Goal: Manage account settings

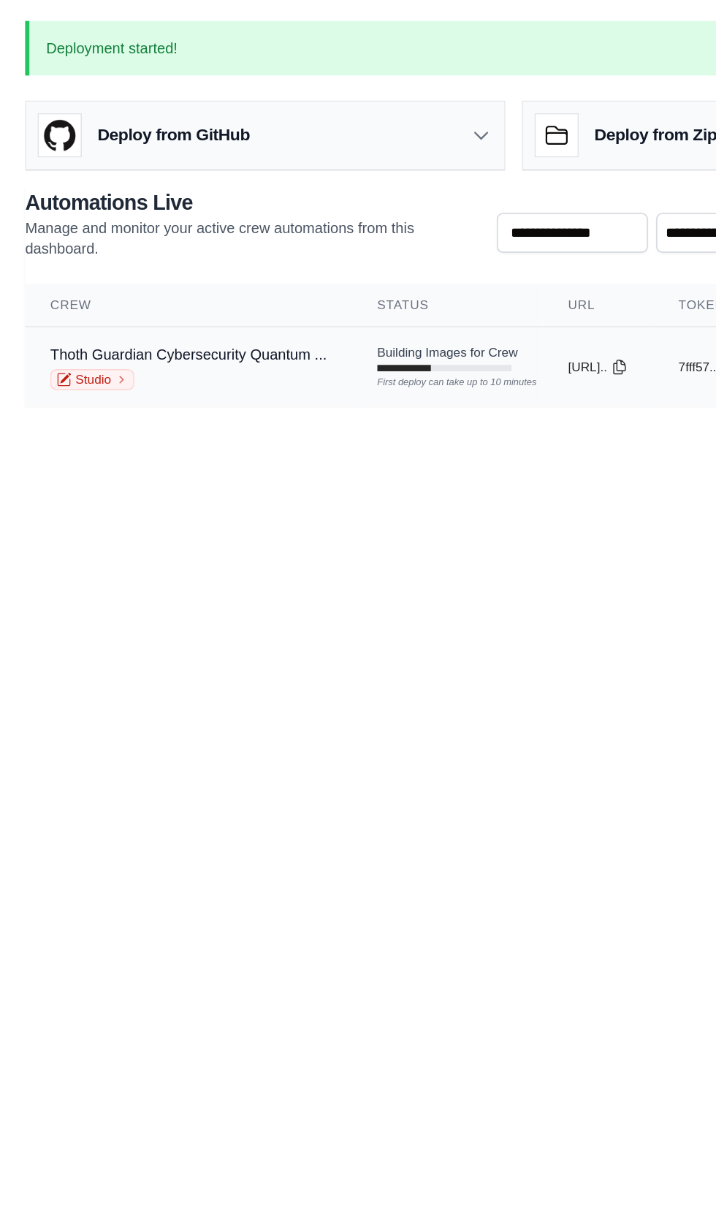
click at [305, 244] on span "Building Images for Crew" at bounding box center [312, 246] width 98 height 12
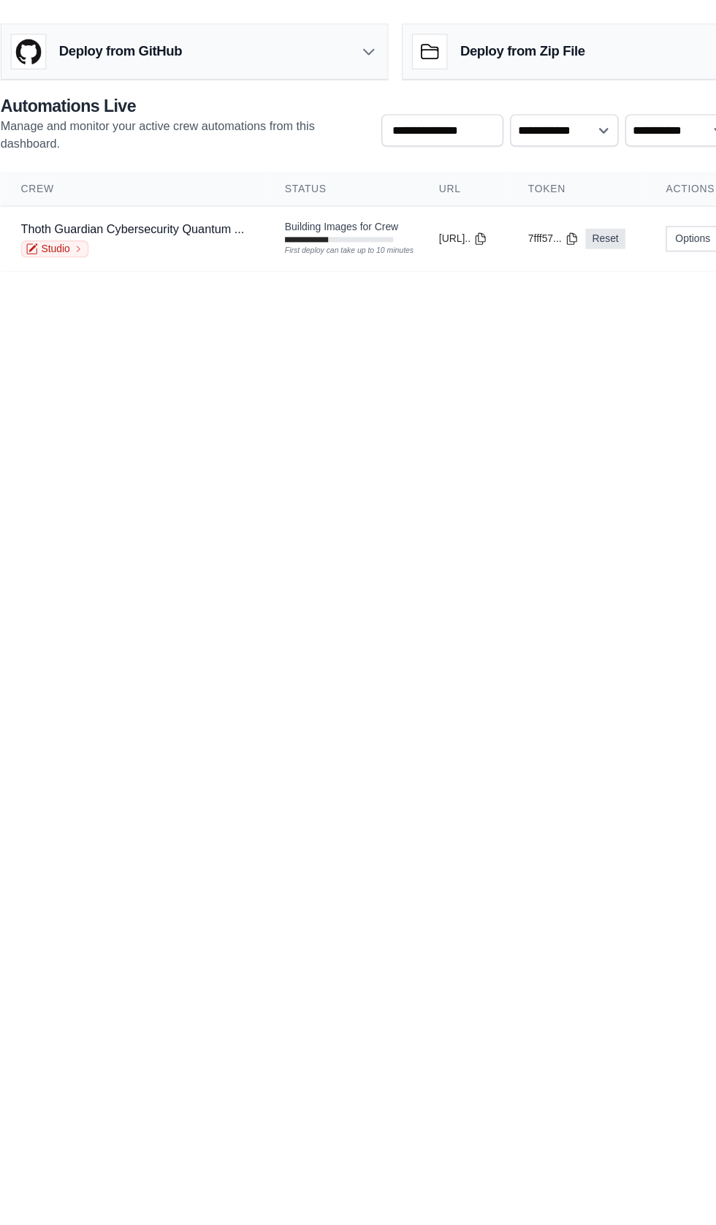
scroll to position [4, 0]
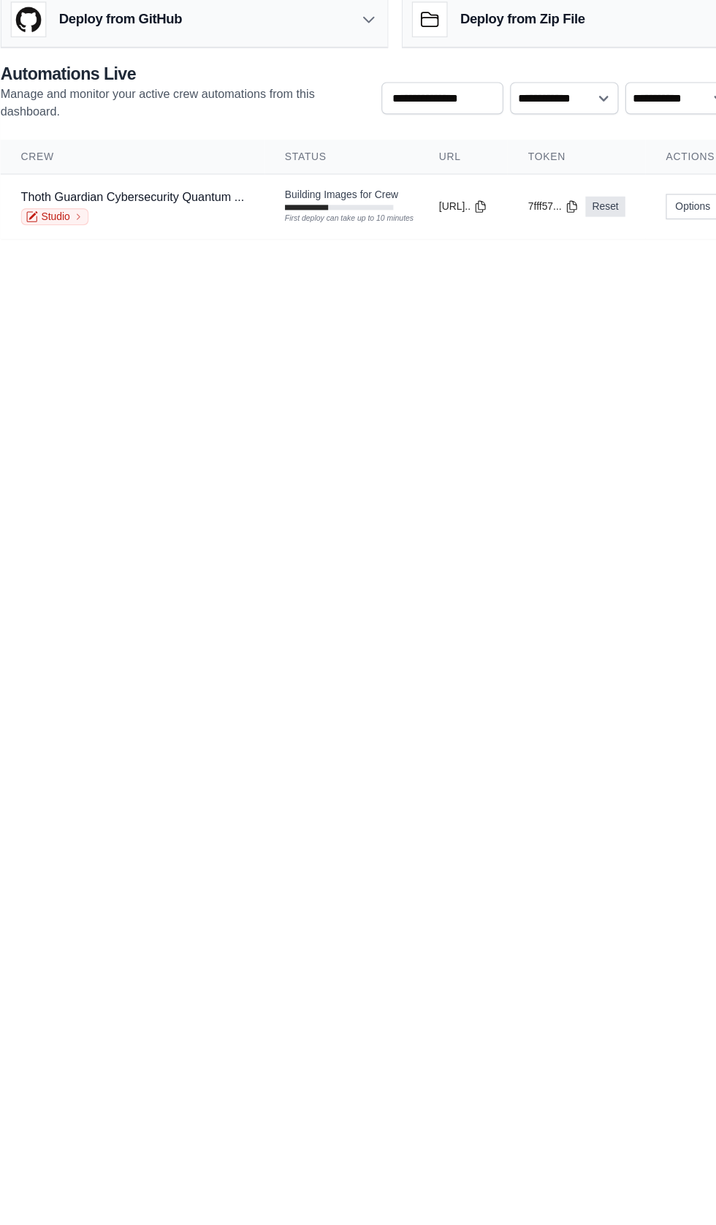
click at [543, 41] on div "Deploy from Zip File" at bounding box center [531, 45] width 333 height 48
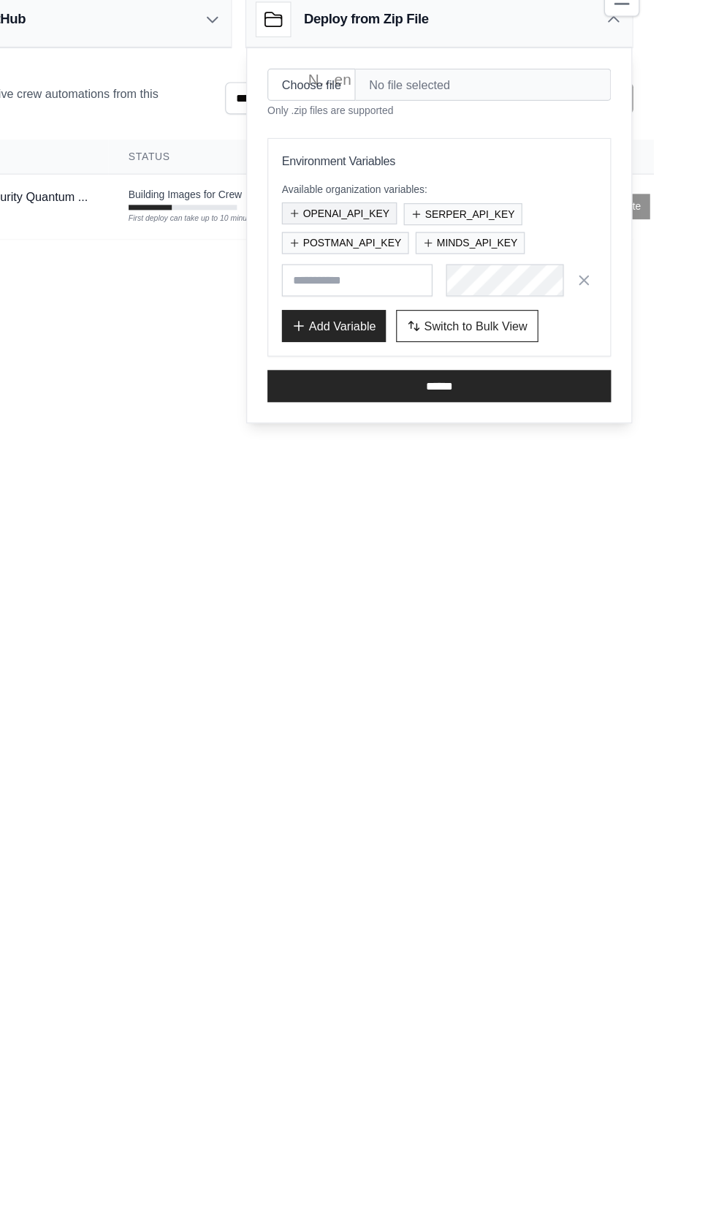
click at [439, 204] on button "OPENAI_API_KEY" at bounding box center [445, 212] width 99 height 19
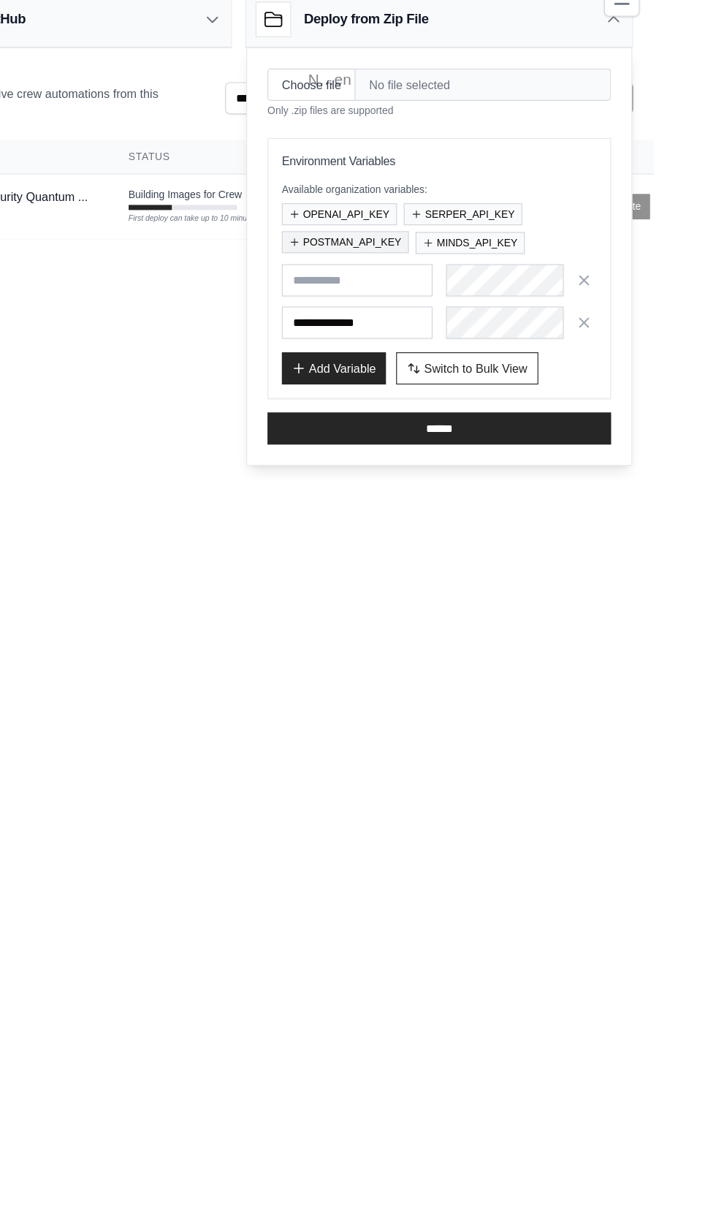
click at [441, 230] on button "POSTMAN_API_KEY" at bounding box center [451, 236] width 110 height 19
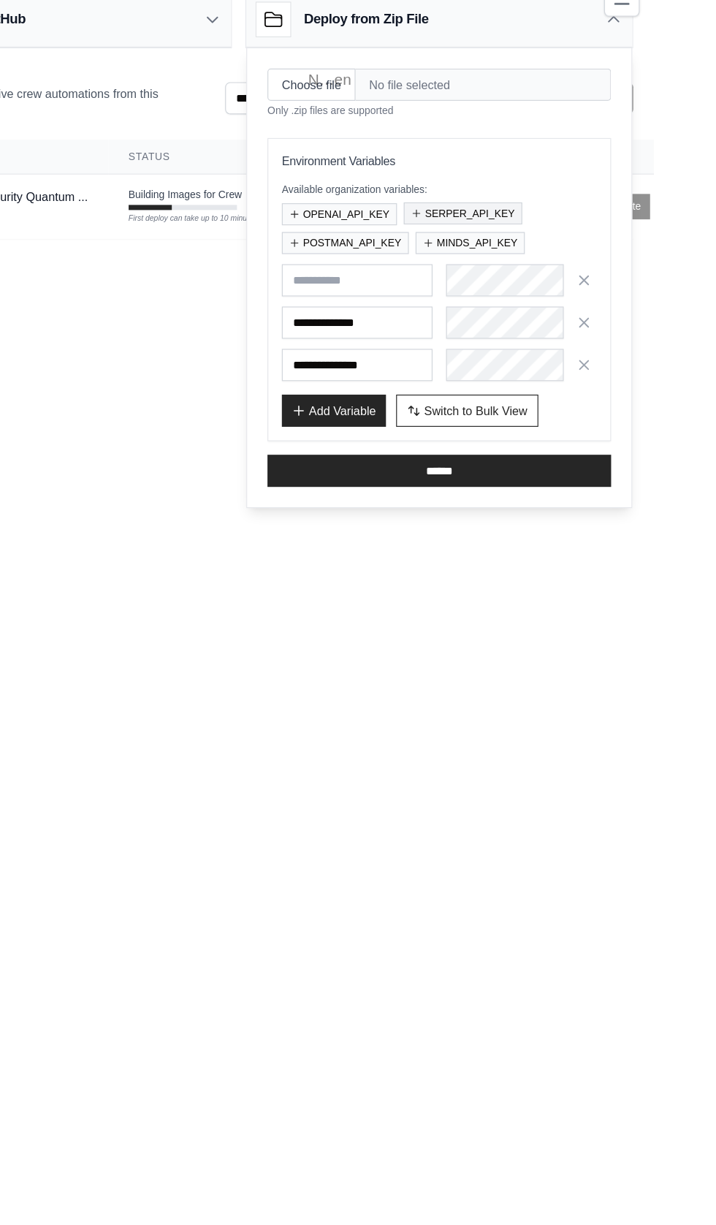
click at [553, 205] on button "SERPER_API_KEY" at bounding box center [552, 212] width 102 height 19
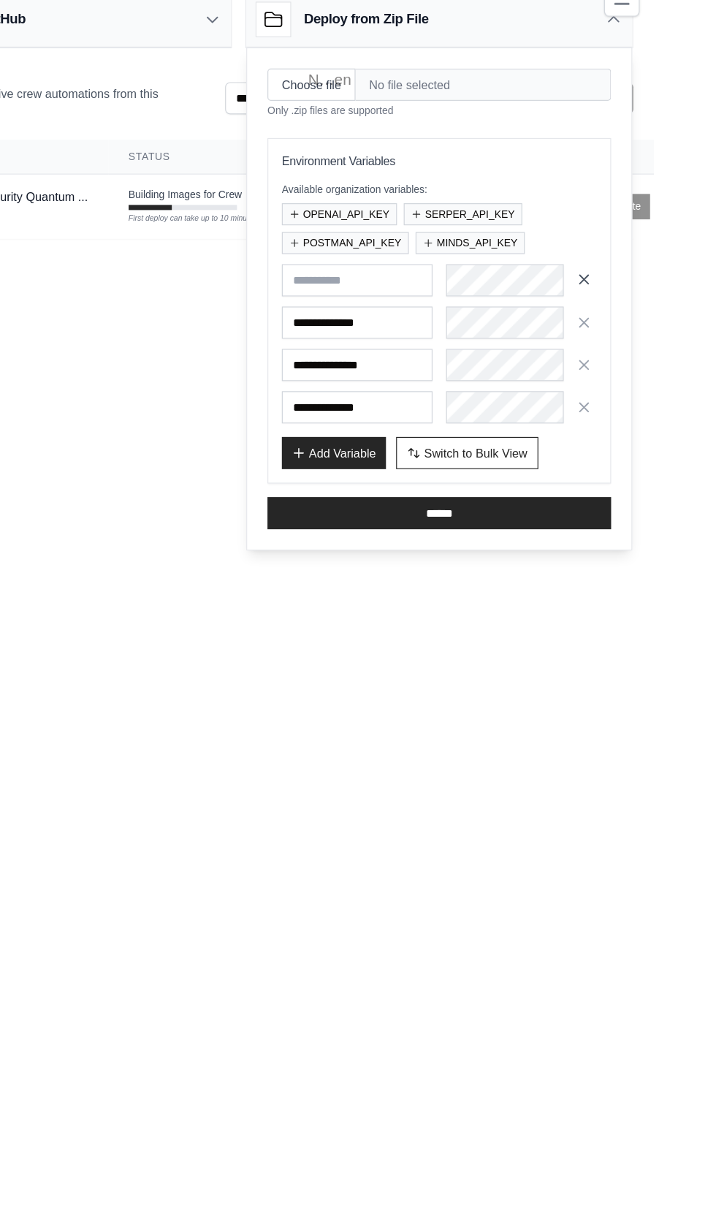
click at [656, 265] on icon "button" at bounding box center [656, 268] width 7 height 7
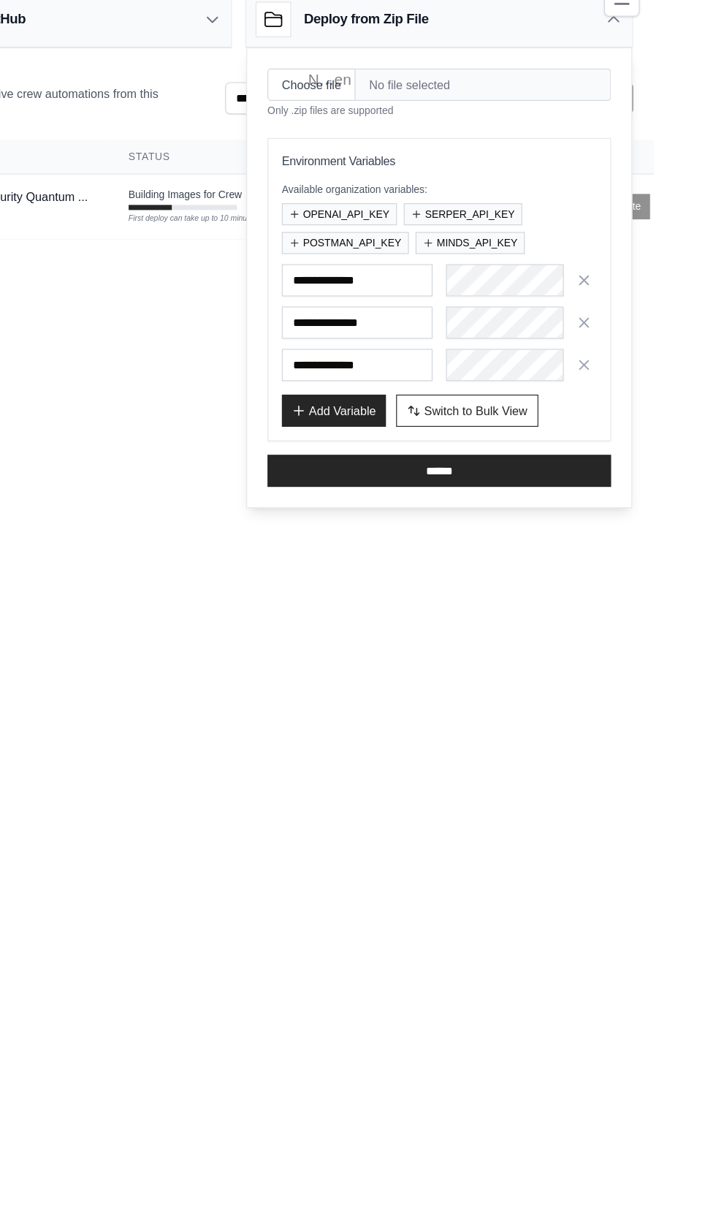
click at [499, 87] on span "No file selected" at bounding box center [569, 101] width 221 height 28
click at [508, 97] on span "No file selected" at bounding box center [569, 101] width 221 height 28
click at [524, 102] on span "No file selected" at bounding box center [569, 101] width 221 height 28
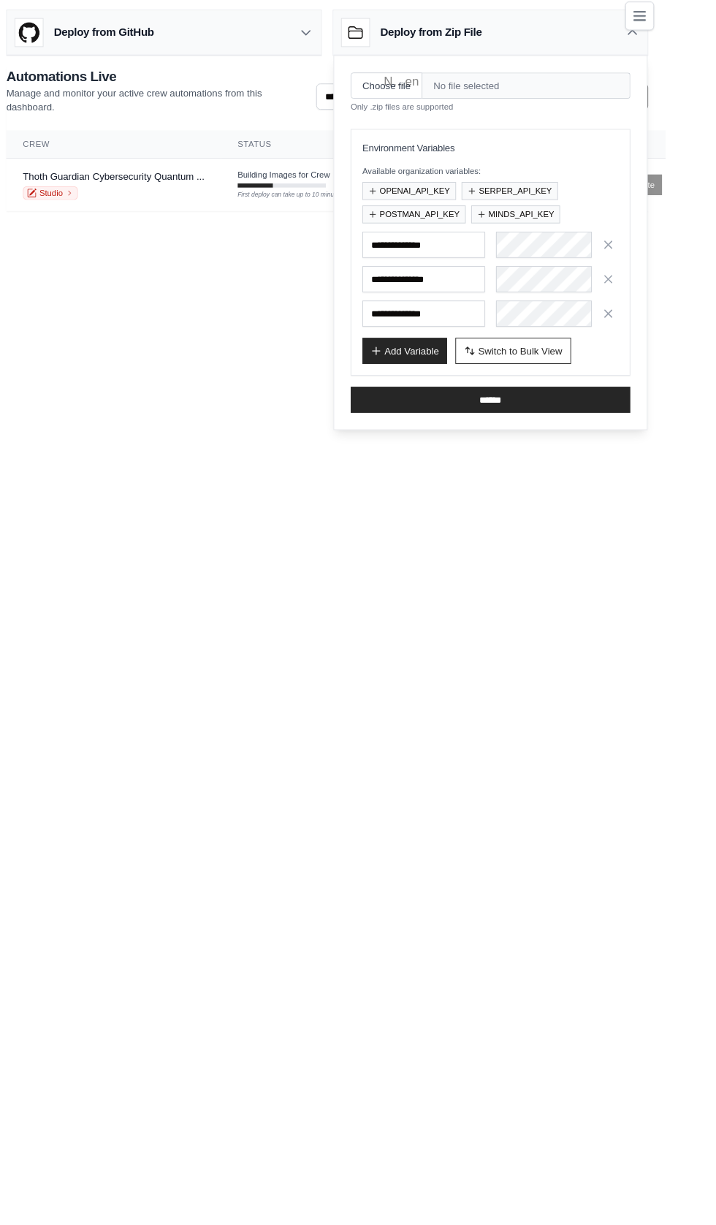
scroll to position [12, 0]
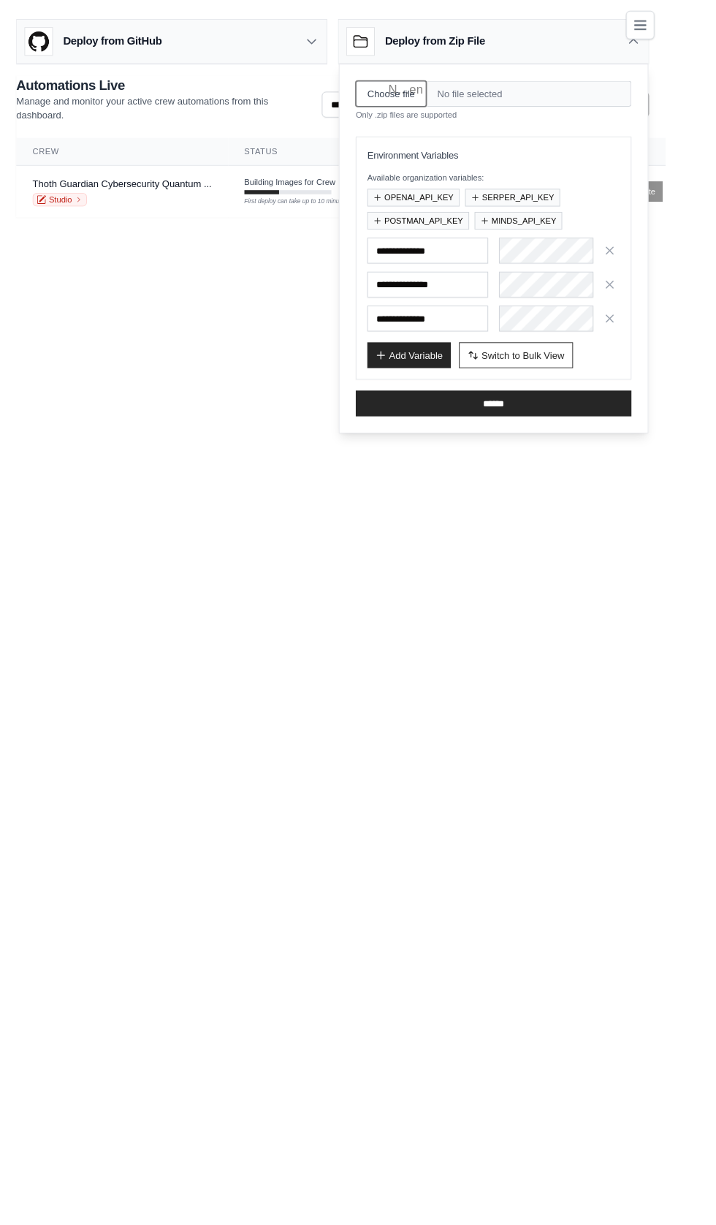
click at [426, 87] on input "Choose file" at bounding box center [421, 101] width 76 height 28
click at [442, 87] on input "Choose file" at bounding box center [421, 101] width 76 height 28
type input "**********"
click at [537, 421] on input "******" at bounding box center [531, 434] width 297 height 28
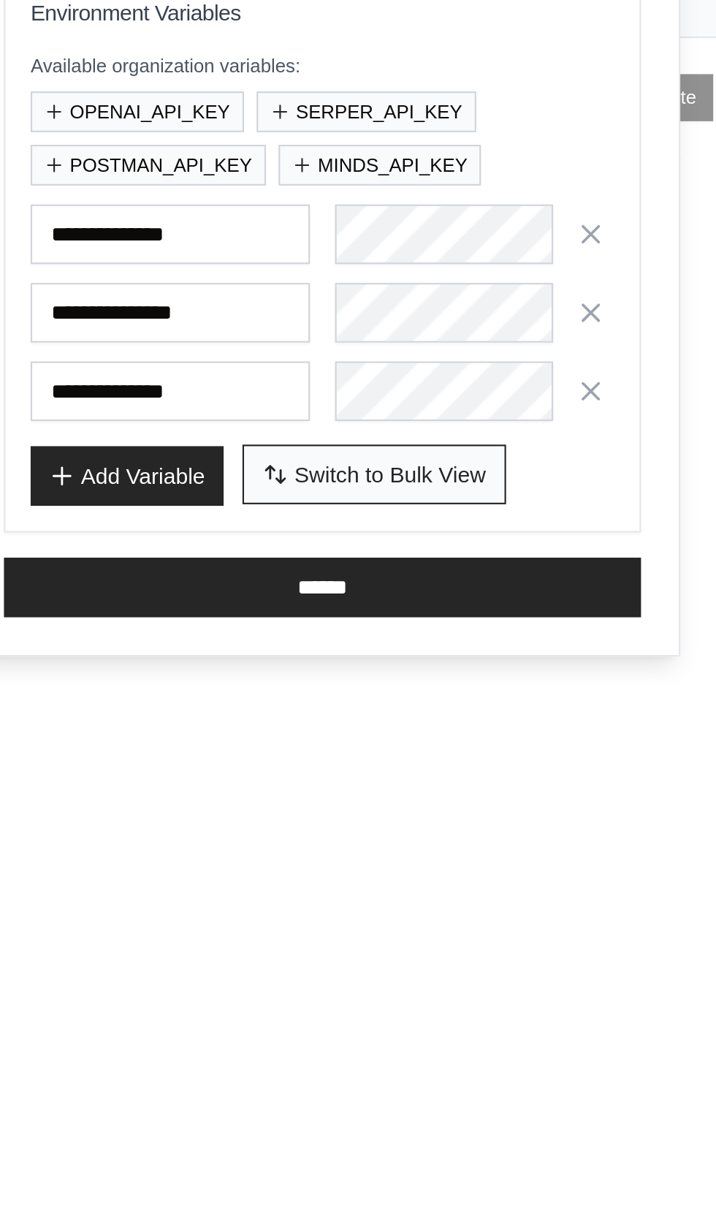
click at [599, 368] on button "Switch to Bulk View Switch to Table View" at bounding box center [555, 382] width 123 height 28
type textarea "**********"
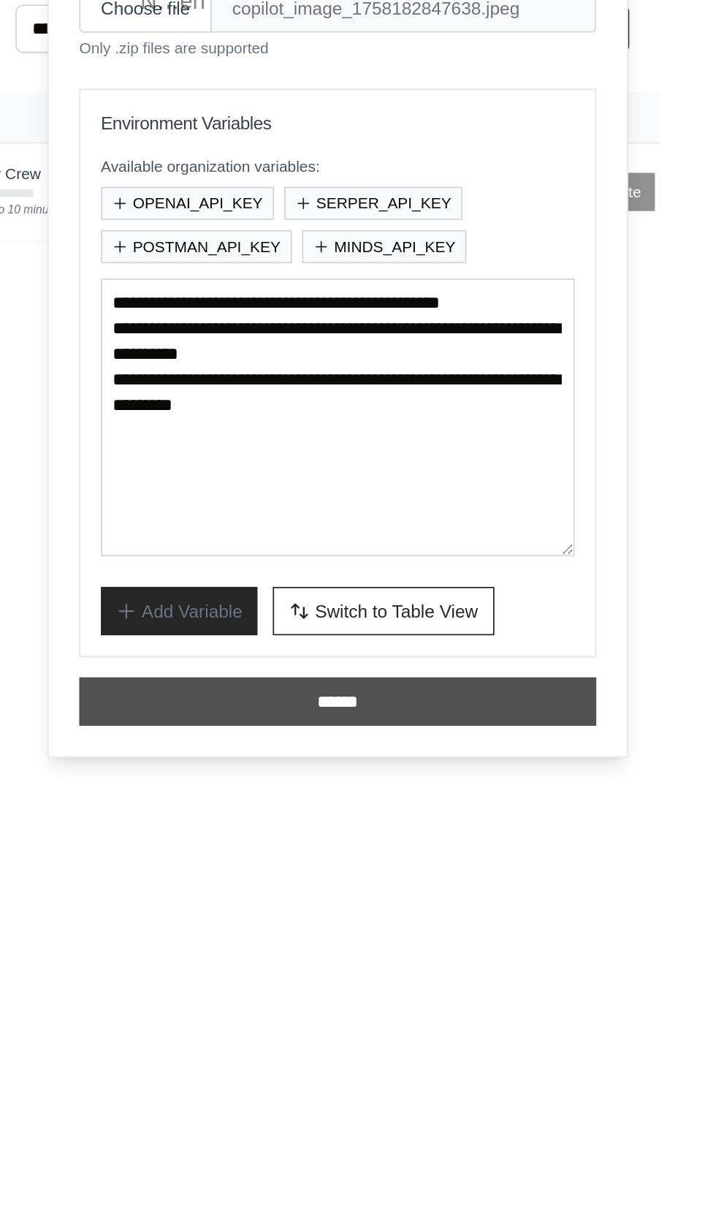
scroll to position [0, 0]
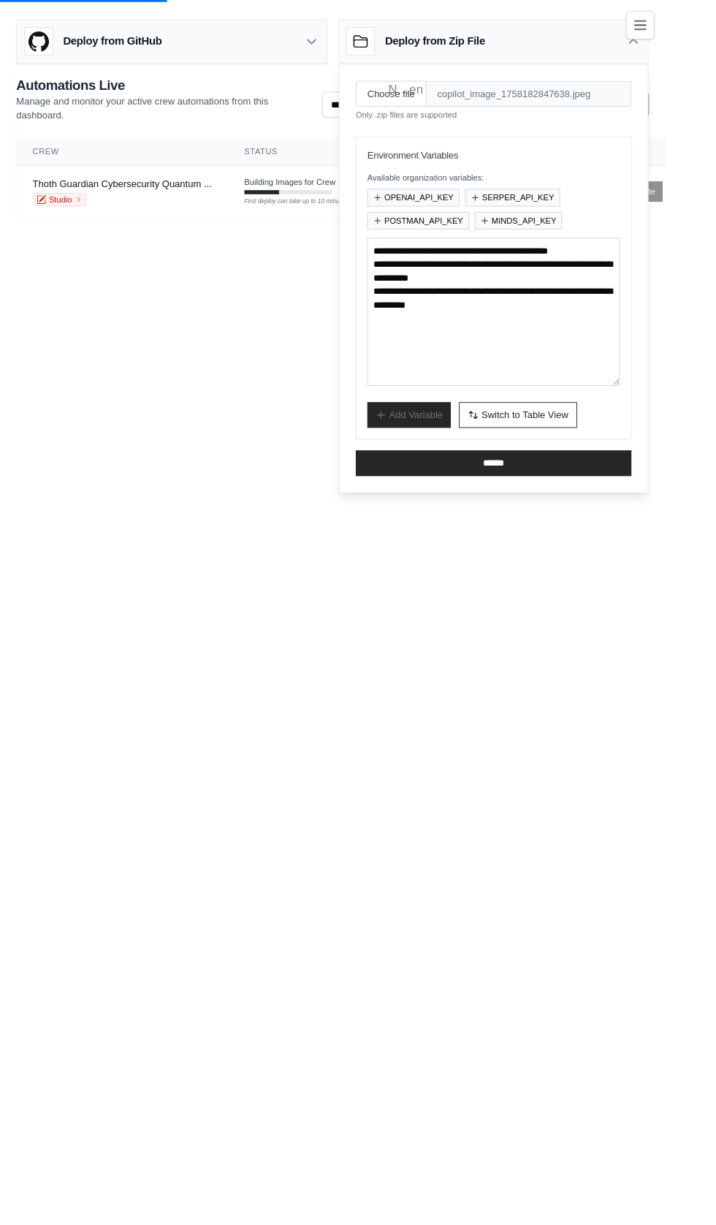
click at [365, 765] on body "q1blue@quantumblockchainlabs.onmicrosoft.com Settings Build Automations Crew St…" at bounding box center [358, 612] width 716 height 1225
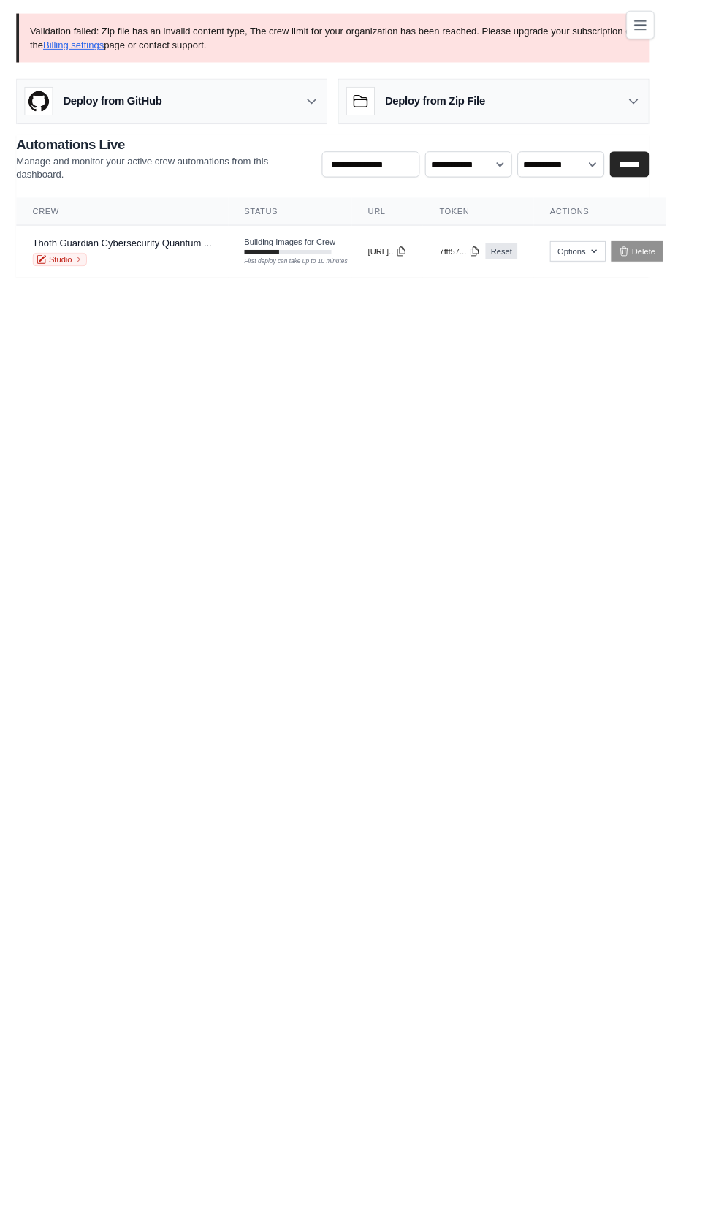
click at [529, 494] on body "q1blue@quantumblockchainlabs.onmicrosoft.com Settings Build Automations Crew St…" at bounding box center [358, 612] width 716 height 1225
click at [512, 519] on body "q1blue@quantumblockchainlabs.onmicrosoft.com Settings Build Automations Crew St…" at bounding box center [358, 612] width 716 height 1225
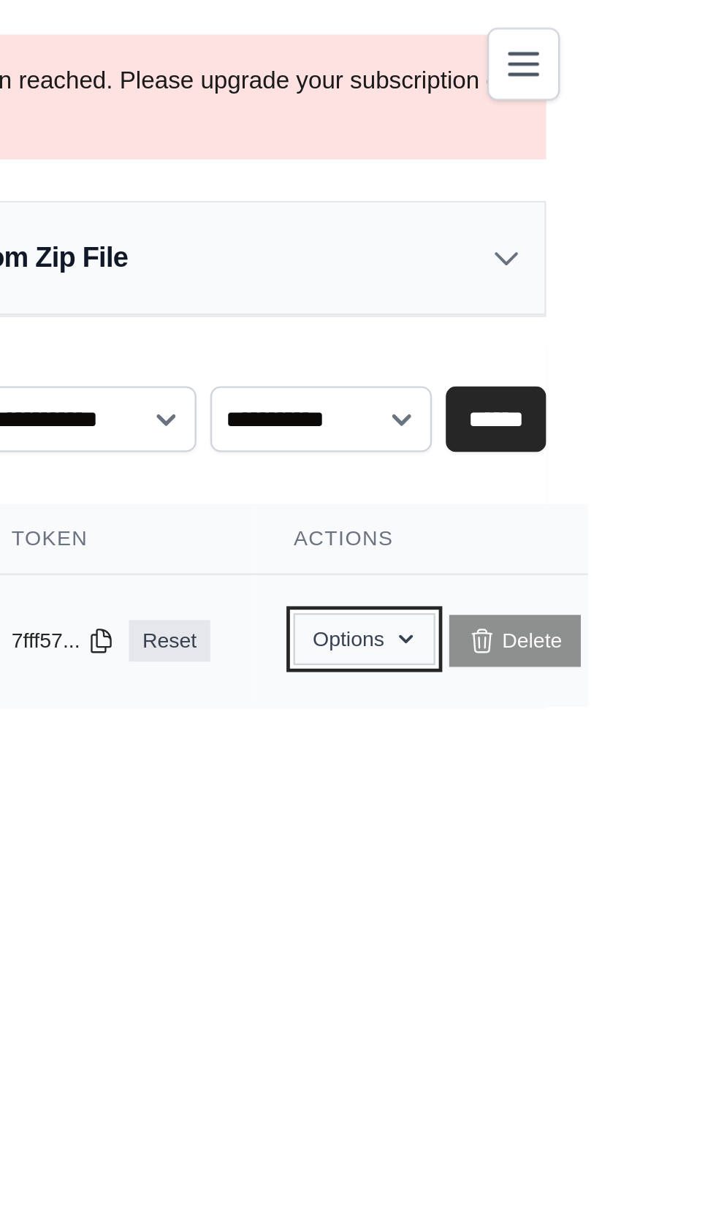
click at [651, 268] on button "Options" at bounding box center [621, 270] width 59 height 22
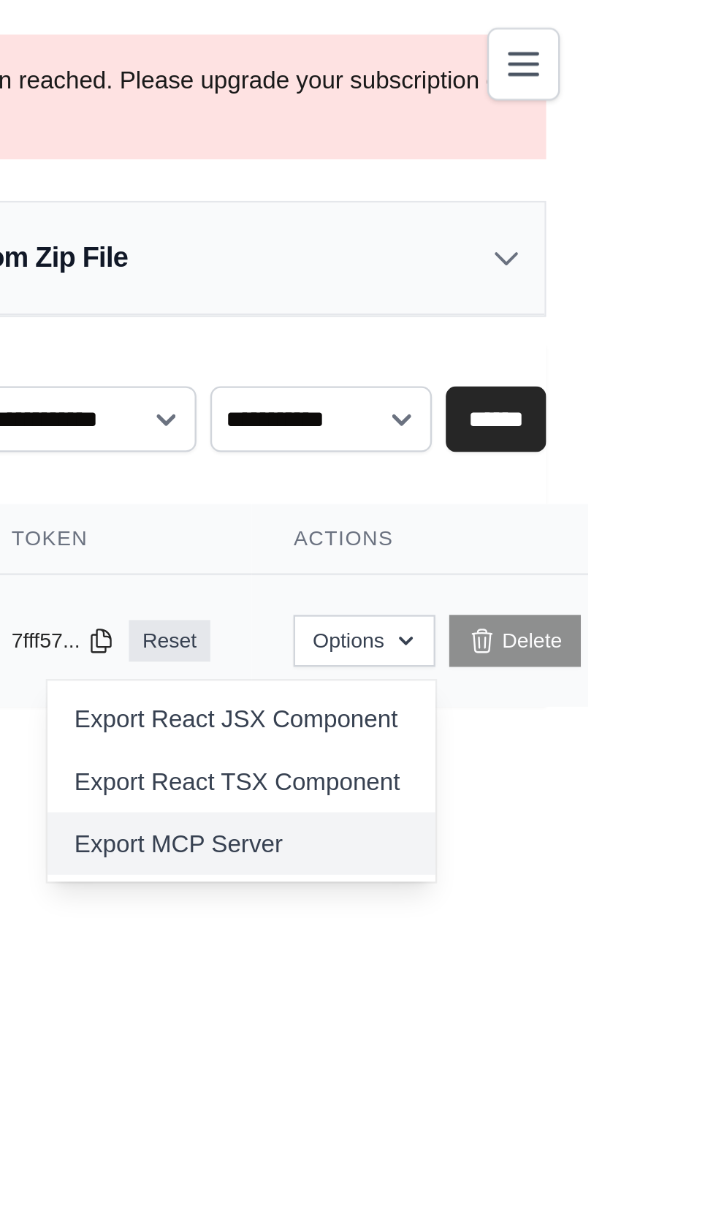
click at [585, 358] on link "Export MCP Server" at bounding box center [570, 356] width 164 height 26
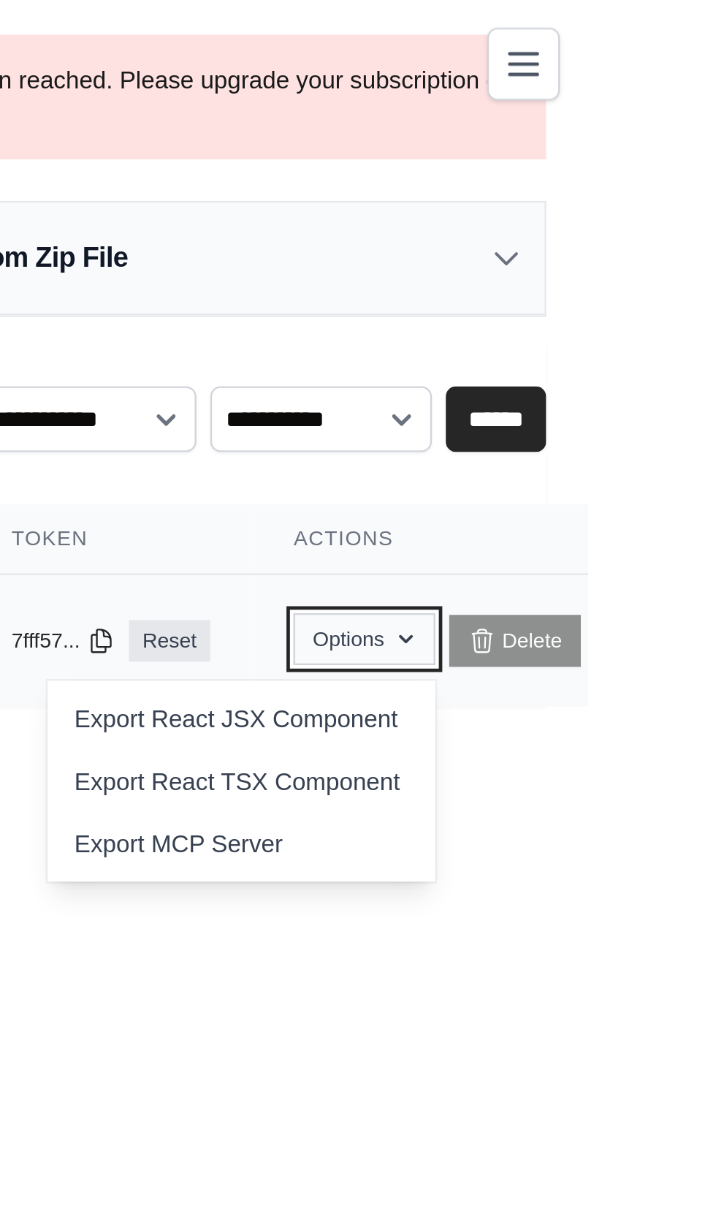
click at [651, 272] on button "Options" at bounding box center [621, 270] width 59 height 22
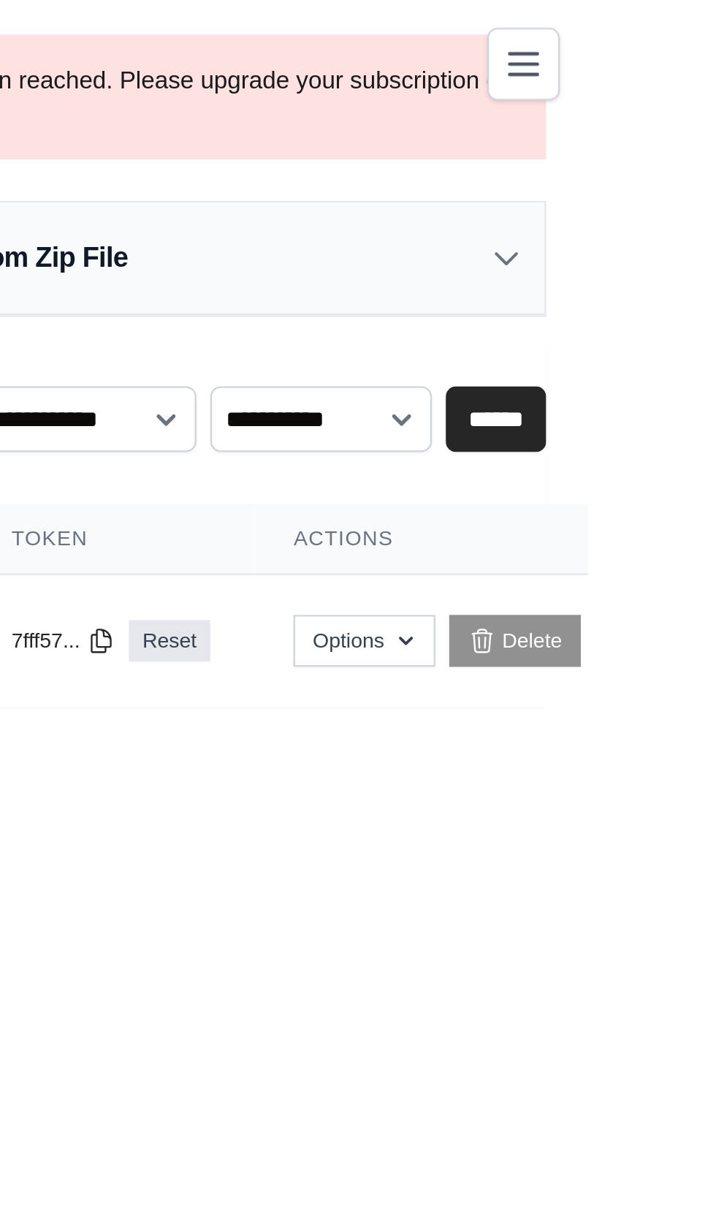
click at [609, 107] on div "Deploy from Zip File" at bounding box center [531, 110] width 333 height 48
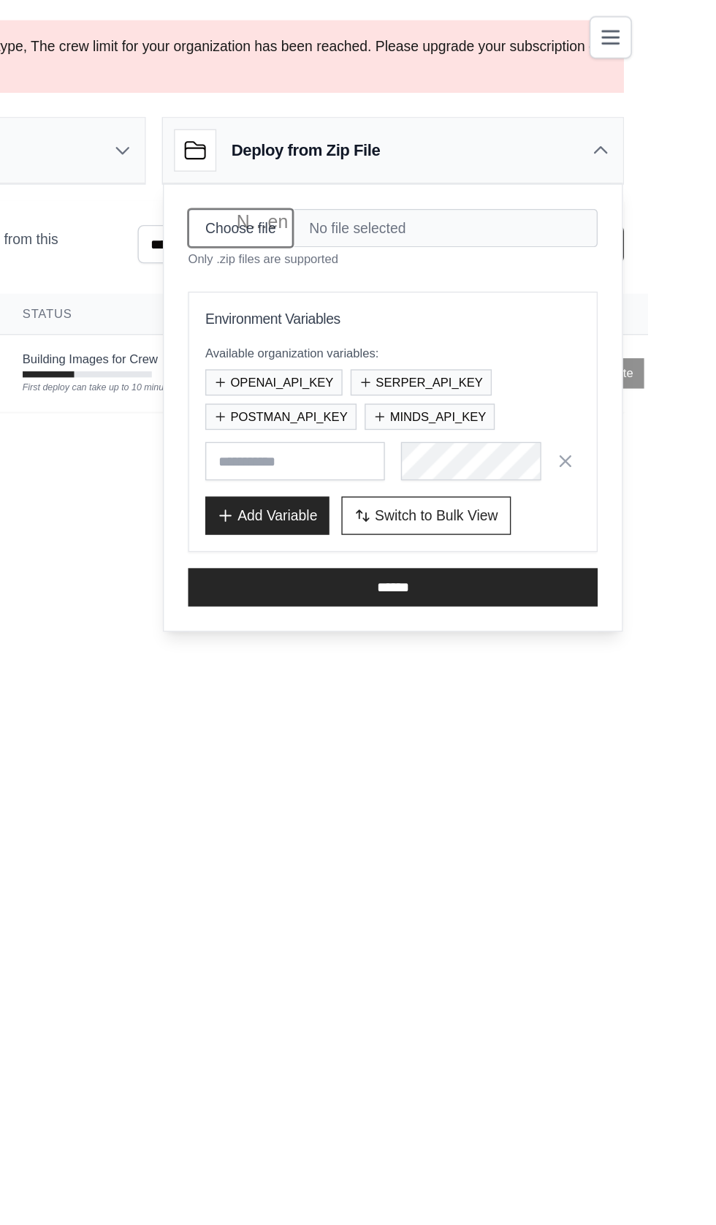
click at [425, 160] on input "Choose file" at bounding box center [421, 165] width 76 height 28
click at [425, 158] on input "Choose file" at bounding box center [421, 165] width 76 height 28
click at [434, 166] on input "Choose file" at bounding box center [421, 165] width 76 height 28
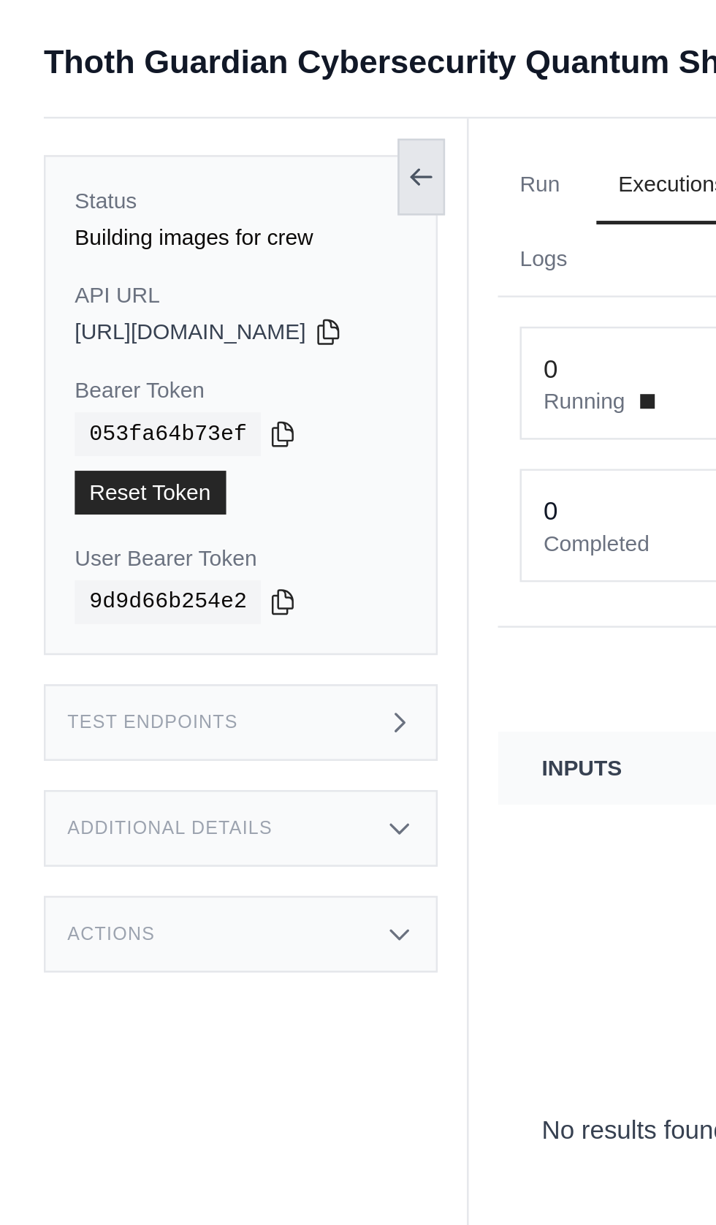
click at [175, 75] on icon at bounding box center [169, 71] width 12 height 12
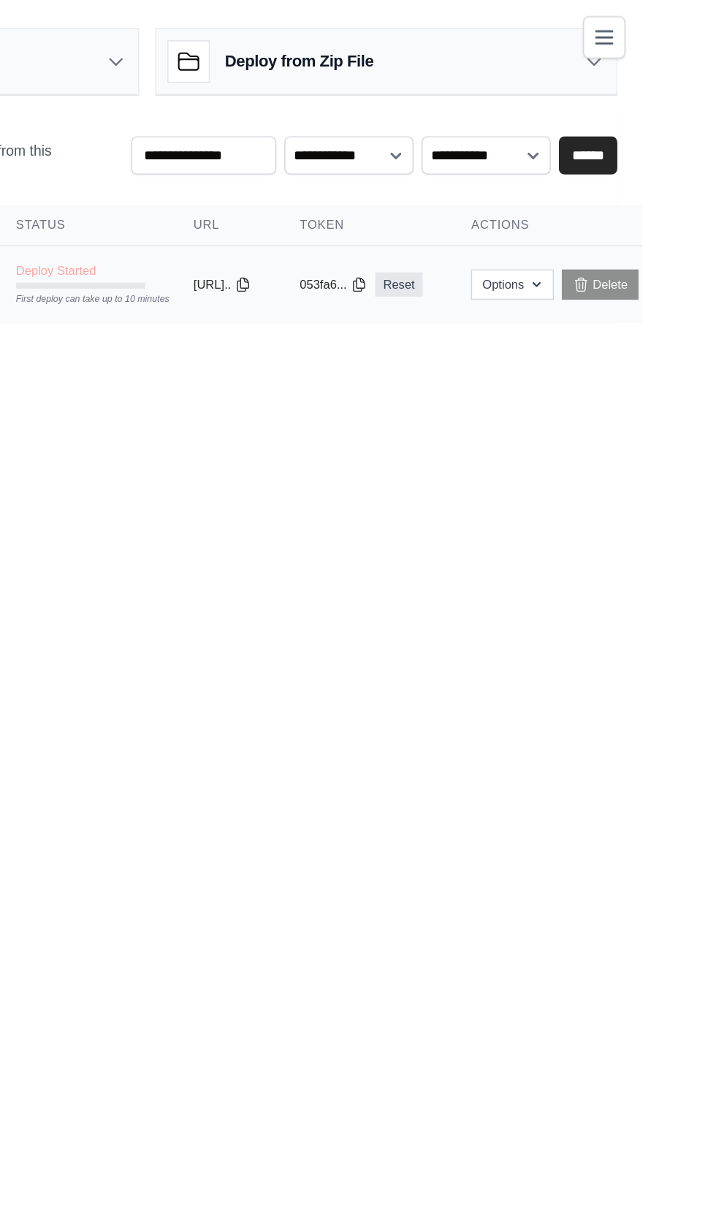
click at [305, 190] on span "Deploy Started" at bounding box center [292, 196] width 58 height 12
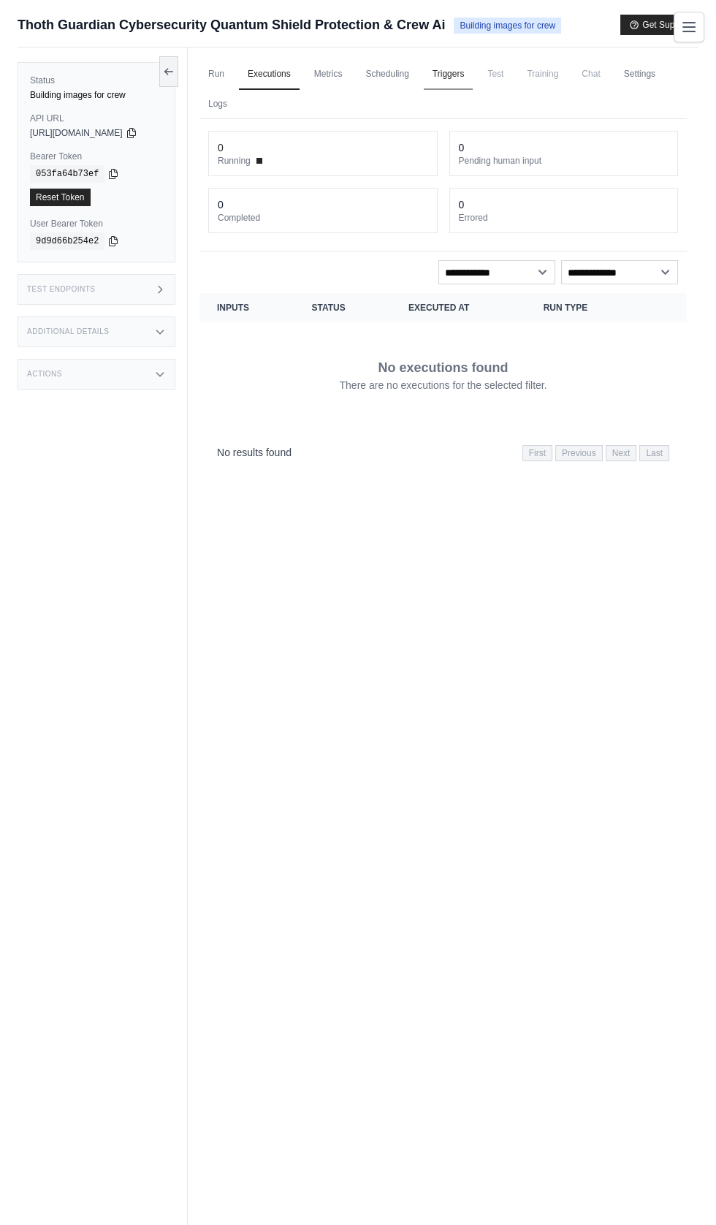
click at [474, 74] on link "Triggers" at bounding box center [449, 74] width 50 height 31
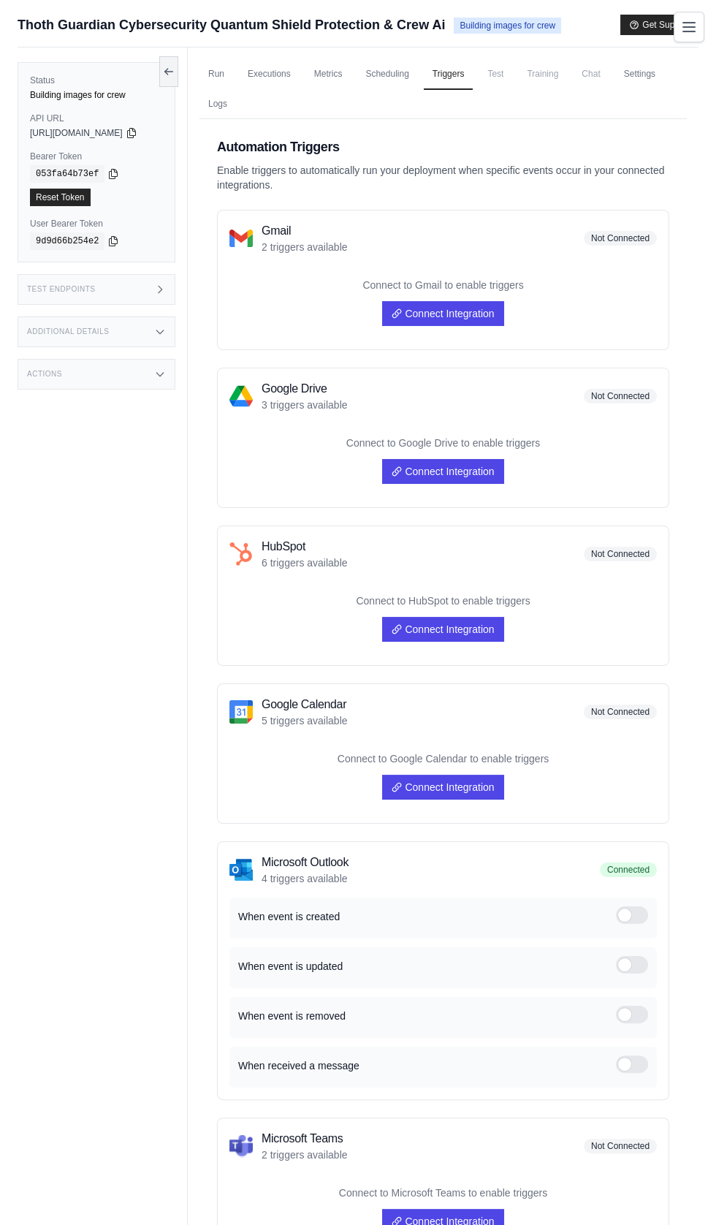
click at [509, 94] on ul "Run Executions Metrics Scheduling Triggers Test Training Chat Settings Logs" at bounding box center [444, 89] width 488 height 60
click at [518, 94] on ul "Run Executions Metrics Scheduling Triggers Test Training Chat Settings Logs" at bounding box center [444, 89] width 488 height 60
click at [567, 85] on span "Training" at bounding box center [542, 73] width 49 height 29
click at [631, 77] on link "Settings" at bounding box center [640, 74] width 49 height 31
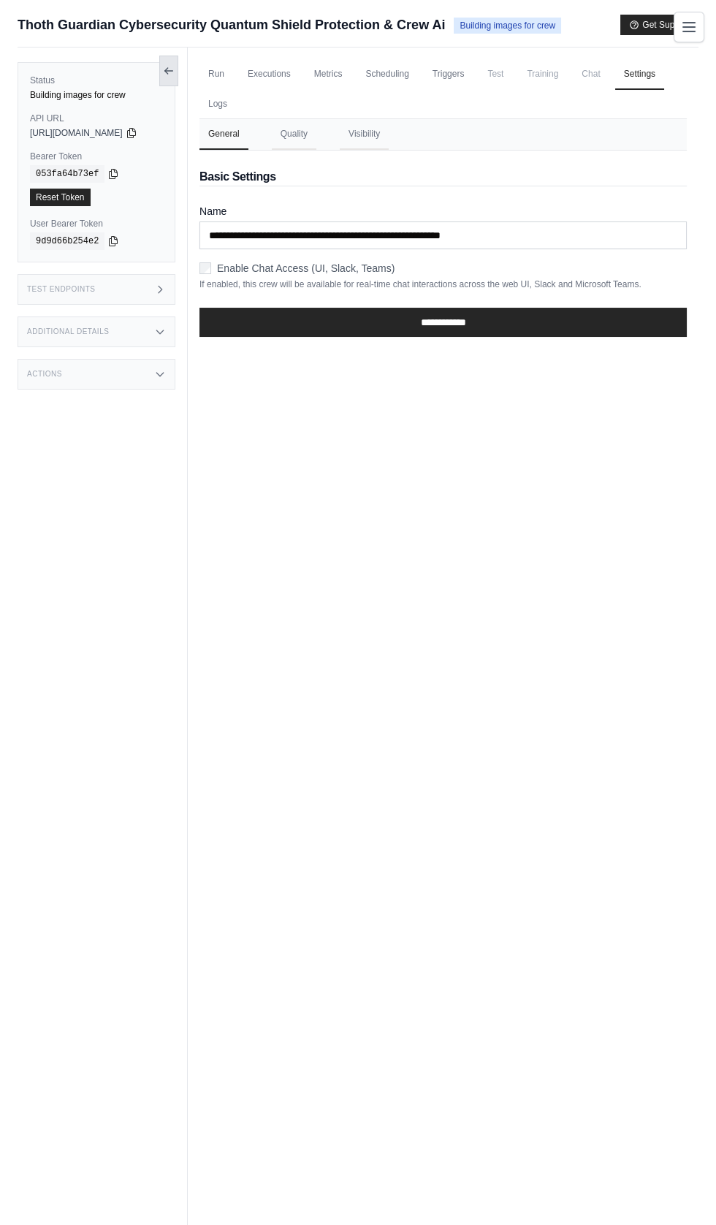
click at [175, 71] on icon at bounding box center [169, 71] width 12 height 12
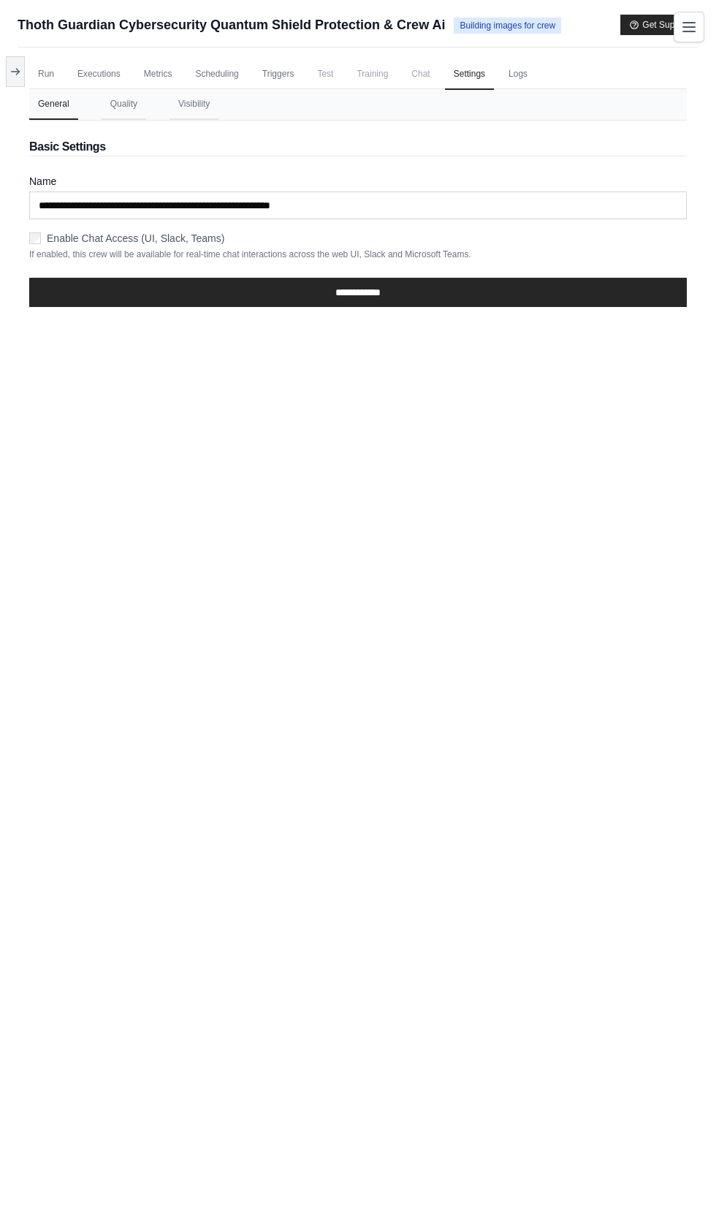
click at [491, 27] on span "Building images for crew" at bounding box center [507, 26] width 107 height 16
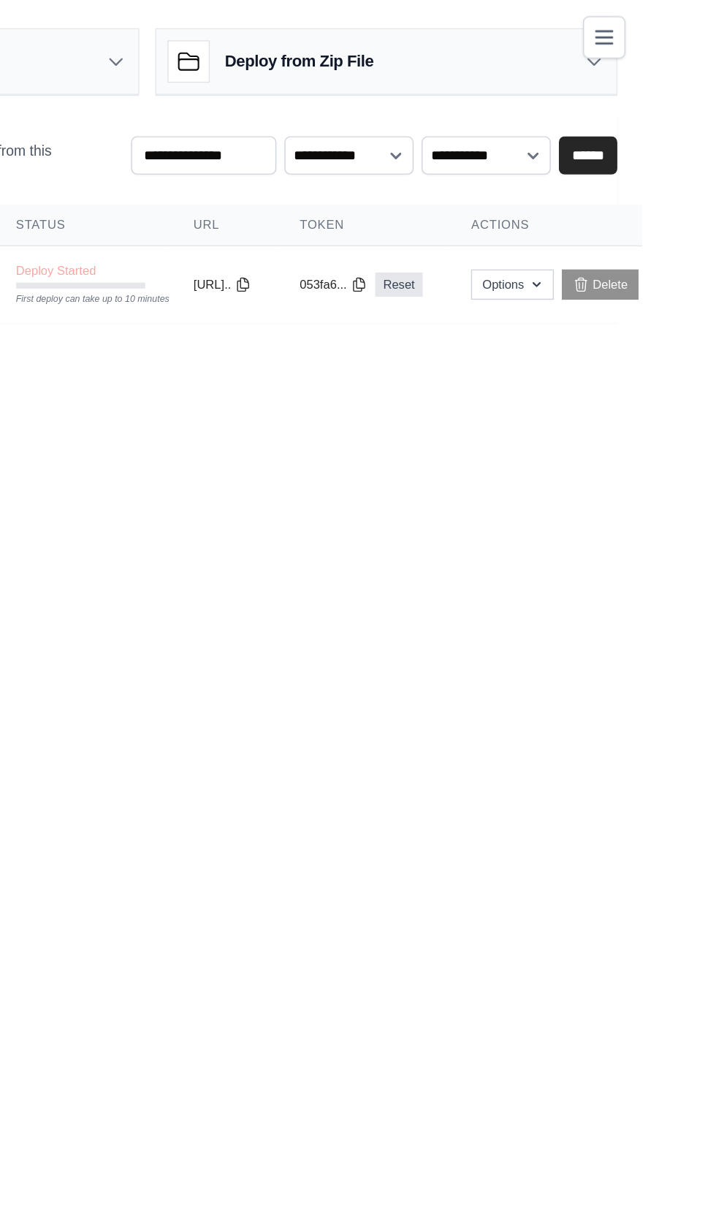
click at [608, 31] on div "Deploy from Zip File" at bounding box center [531, 45] width 333 height 48
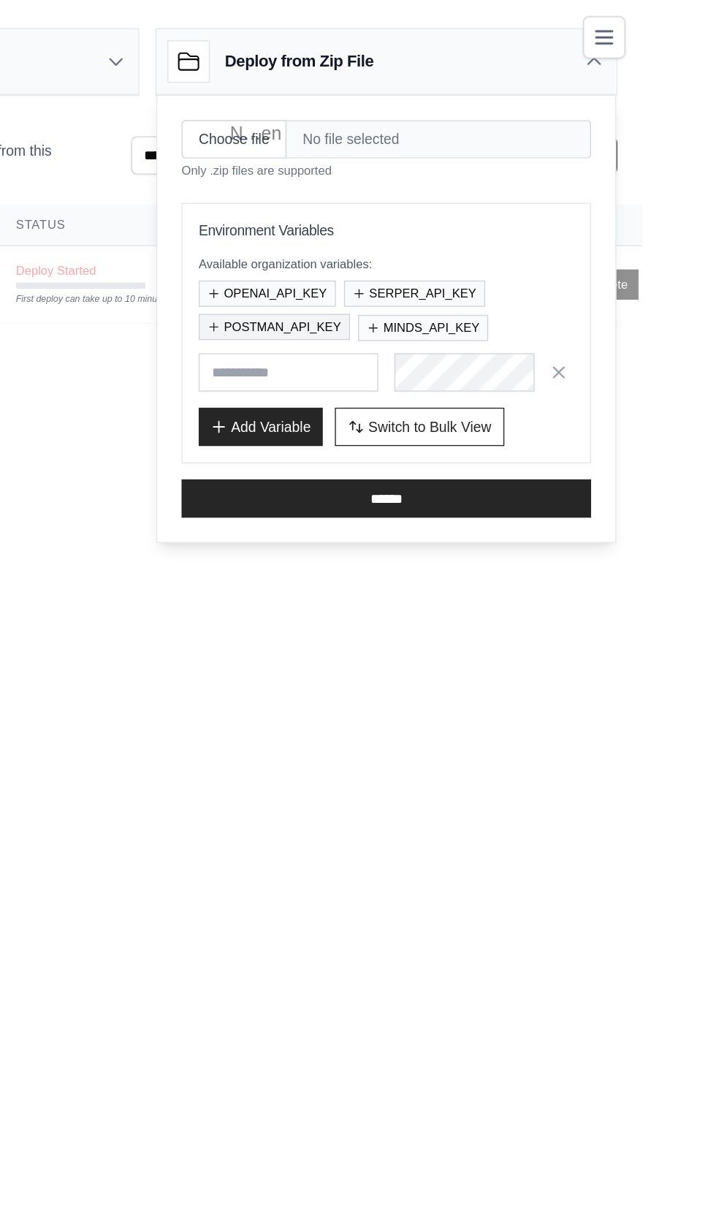
click at [469, 235] on button "POSTMAN_API_KEY" at bounding box center [451, 236] width 110 height 19
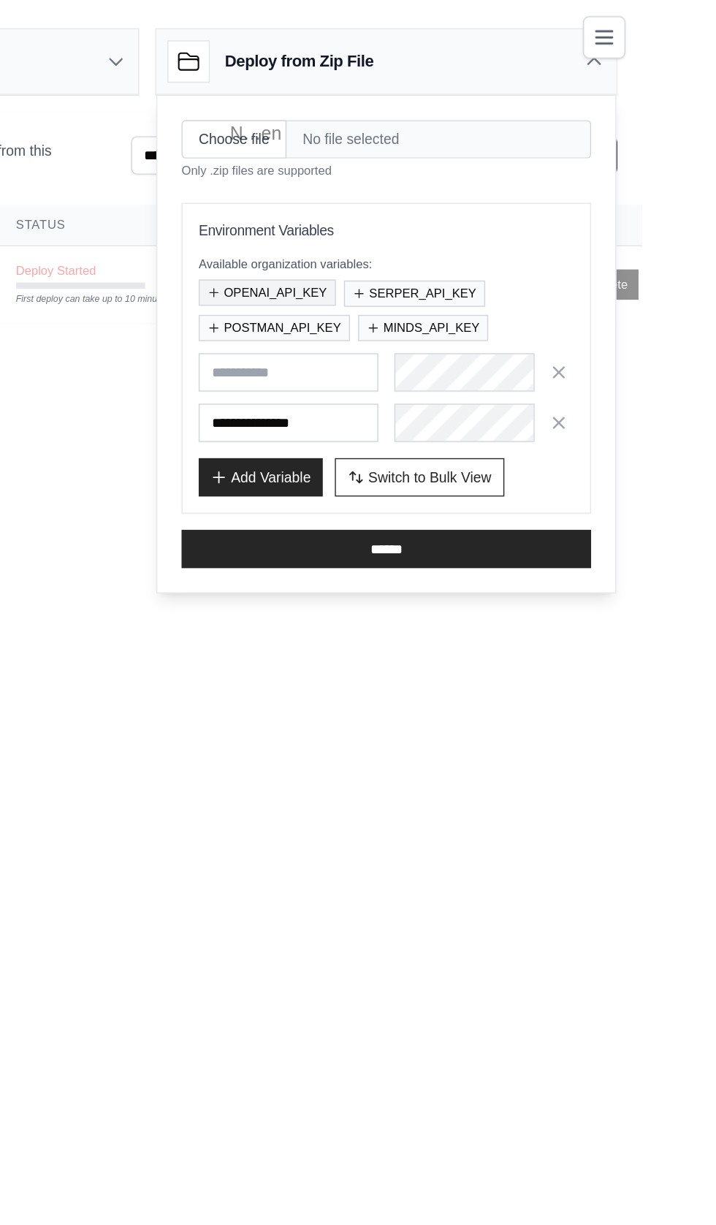
click at [429, 208] on button "OPENAI_API_KEY" at bounding box center [445, 212] width 99 height 19
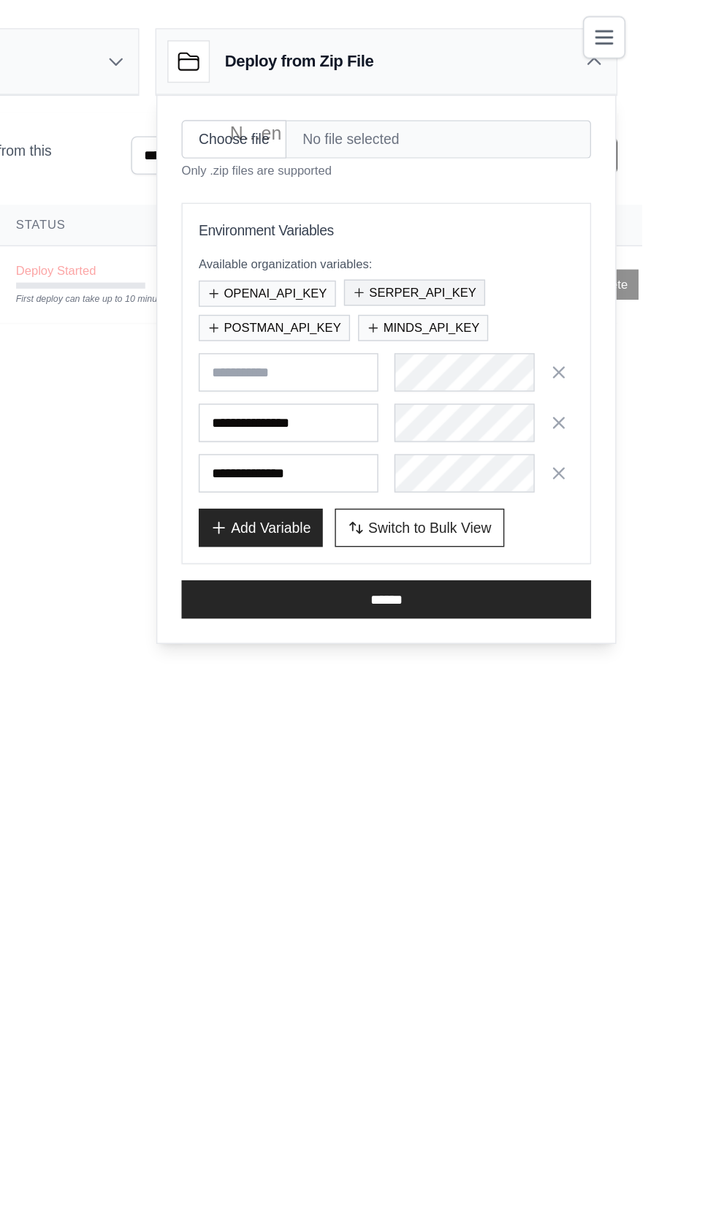
click at [540, 208] on button "SERPER_API_KEY" at bounding box center [552, 212] width 102 height 19
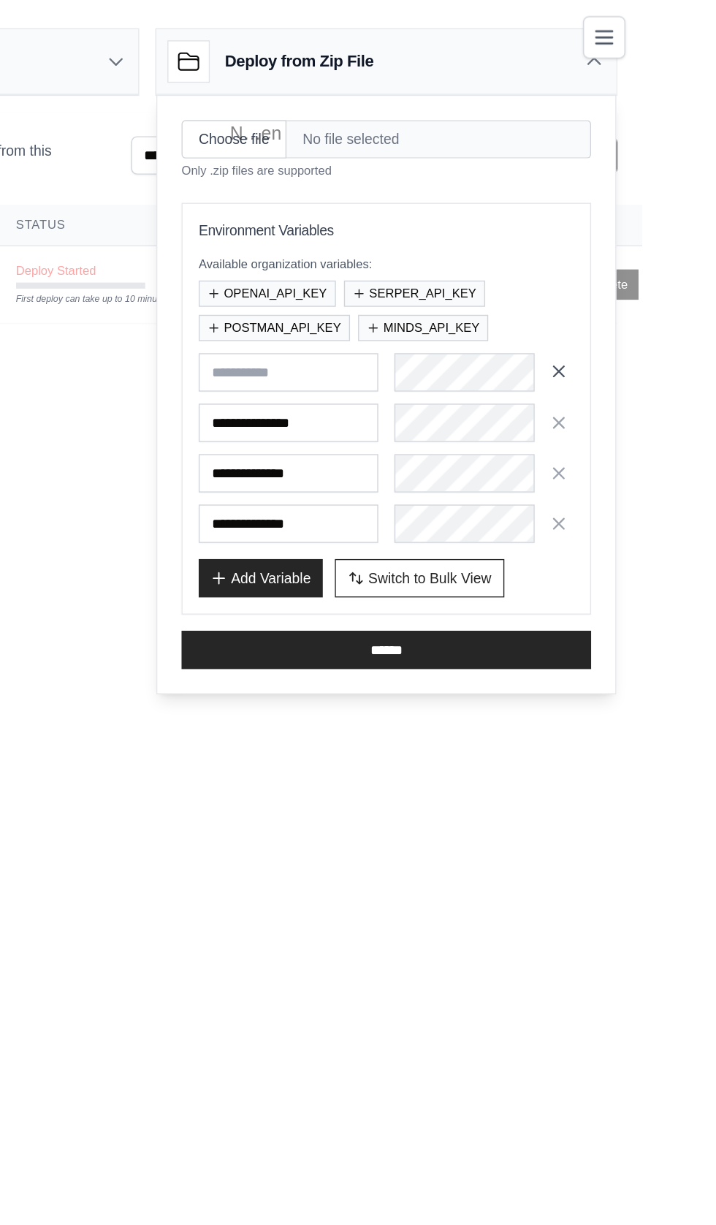
click at [656, 267] on icon "button" at bounding box center [656, 268] width 7 height 7
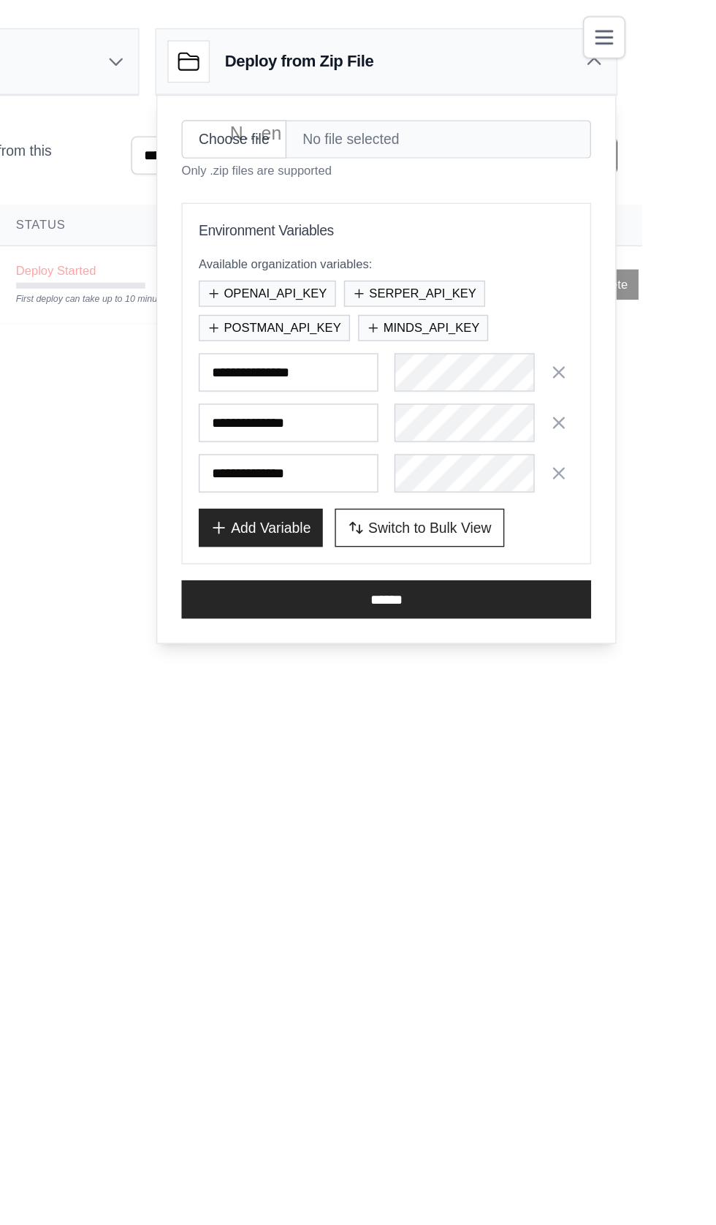
click at [591, 83] on div "Choose file No file selected Only .zip files are supported Environment Variable…" at bounding box center [532, 267] width 332 height 396
click at [425, 97] on input "Choose file" at bounding box center [421, 101] width 76 height 28
type input "**********"
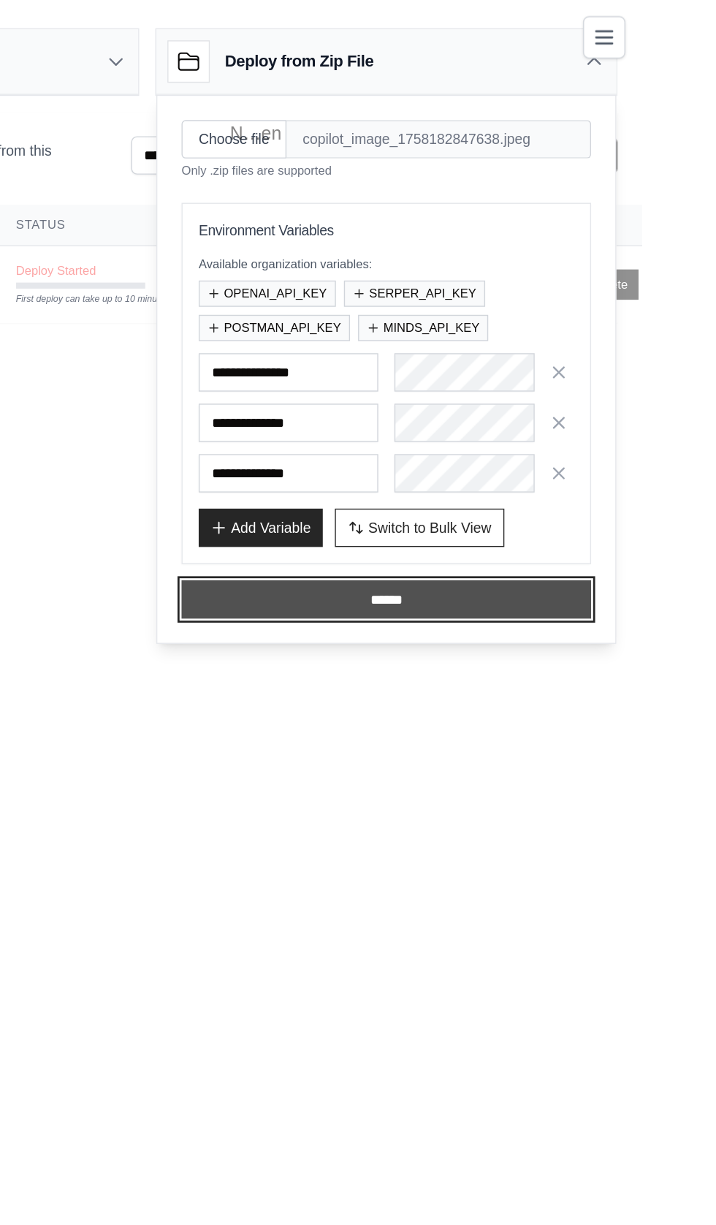
click at [540, 434] on input "******" at bounding box center [531, 434] width 297 height 28
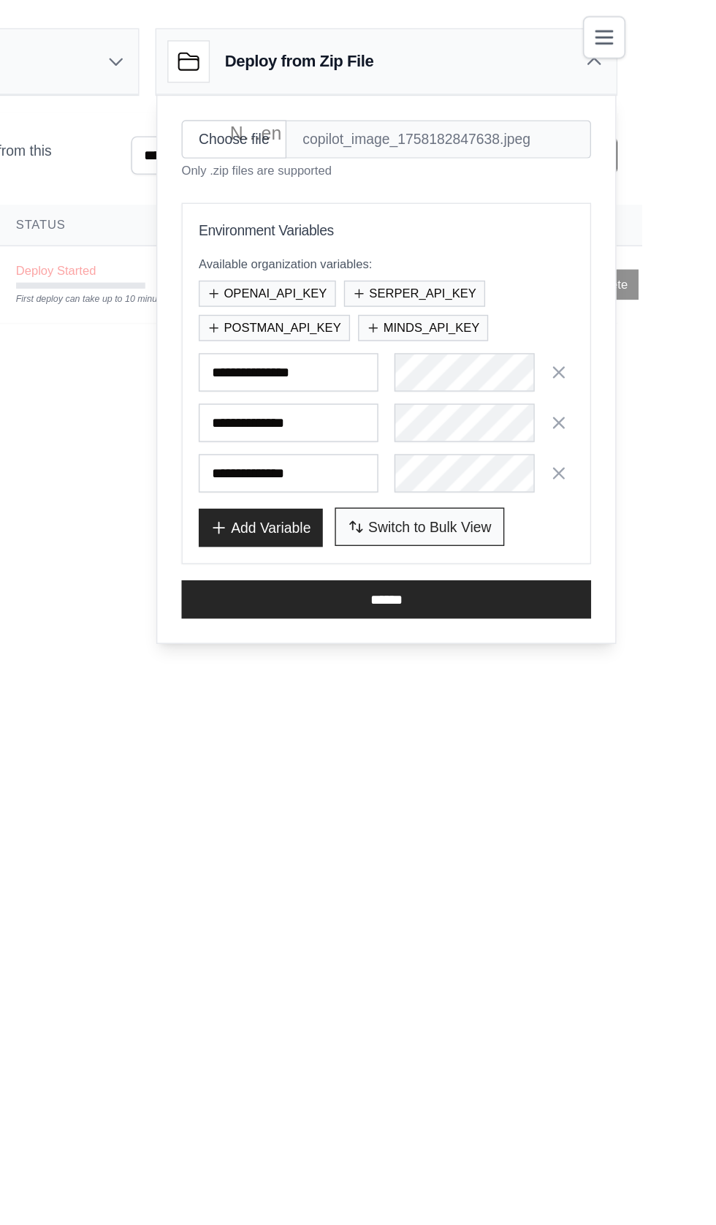
click at [558, 379] on span "Switch to Bulk View" at bounding box center [562, 381] width 89 height 15
type textarea "**********"
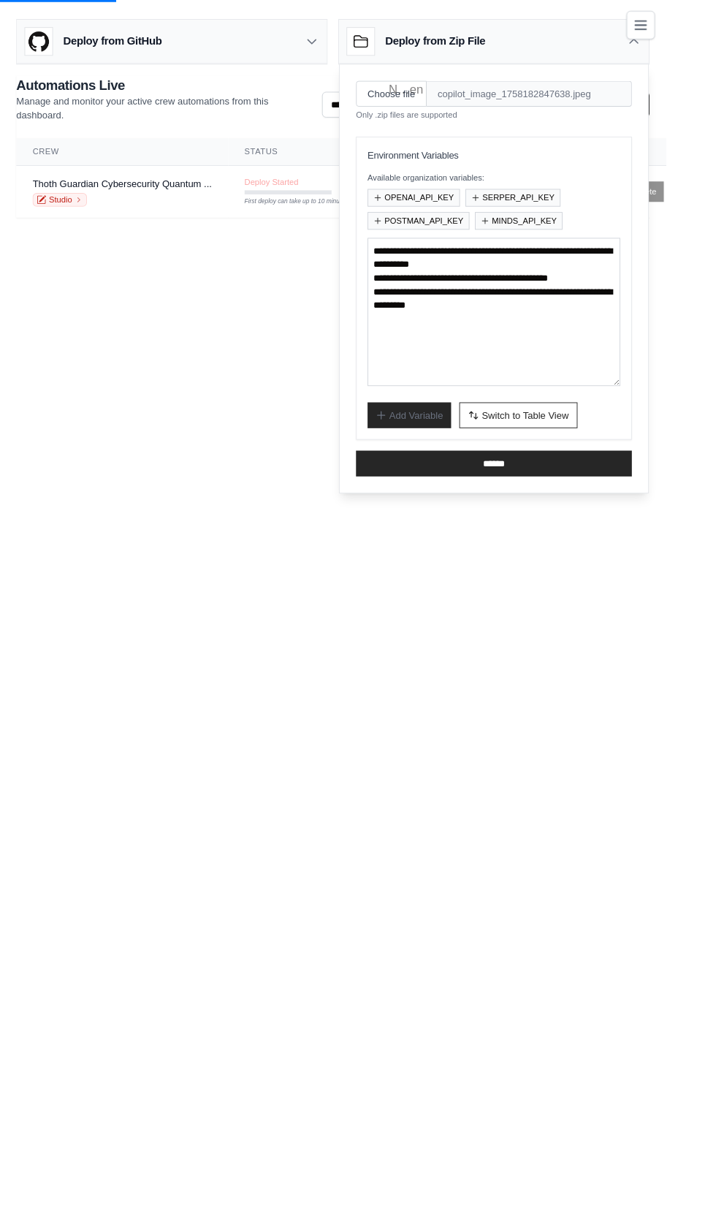
click at [357, 1000] on body "q1blue@quantumblockchainlabs.onmicrosoft.com Settings Build Automations Crew St…" at bounding box center [358, 612] width 716 height 1225
click at [583, 444] on span "Switch to Table View" at bounding box center [565, 446] width 94 height 15
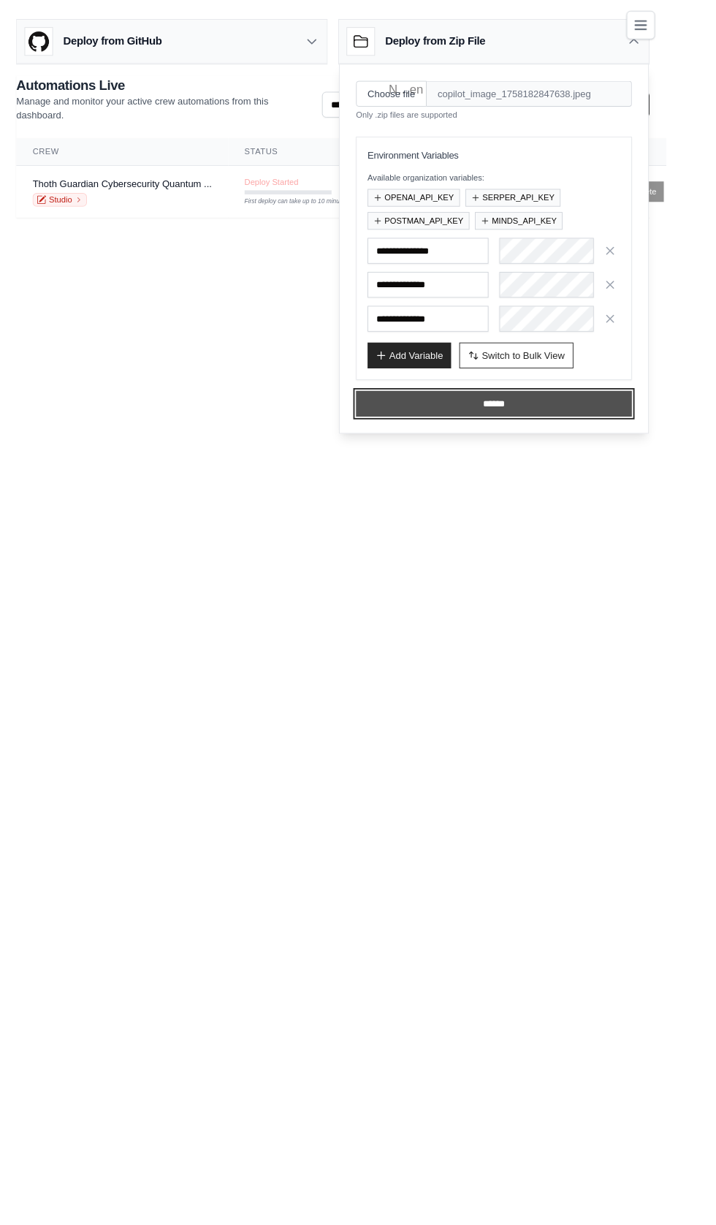
click at [531, 433] on input "******" at bounding box center [531, 434] width 297 height 28
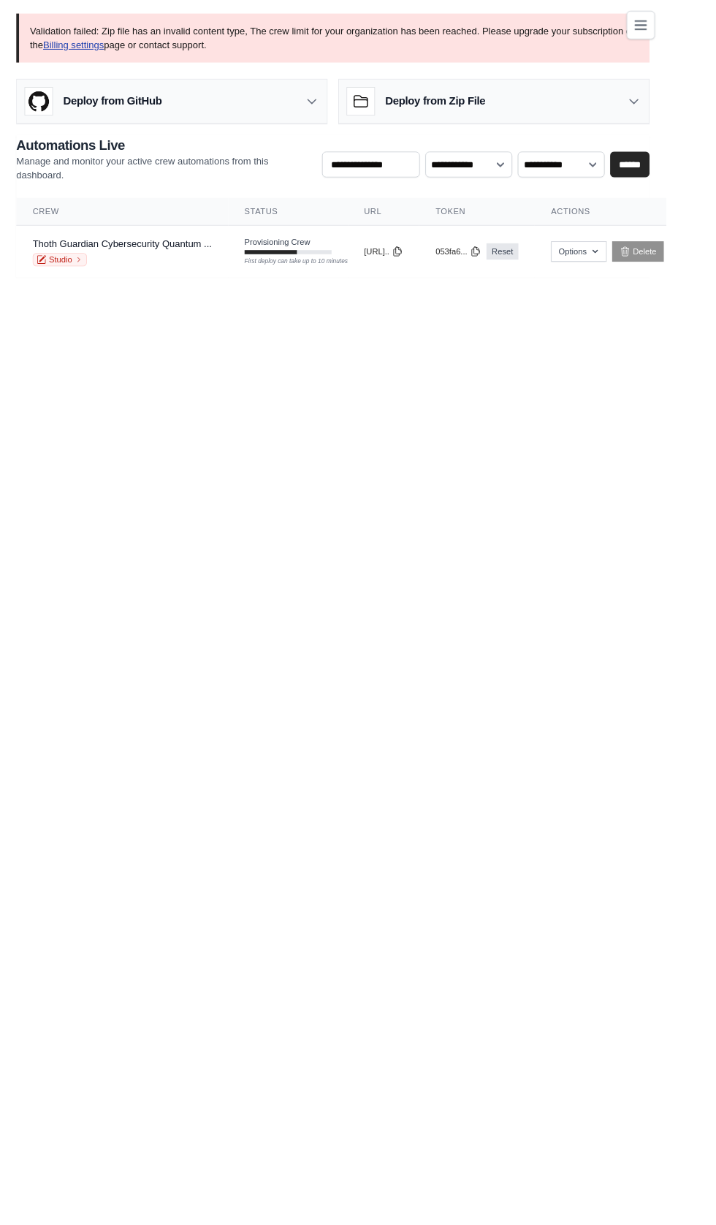
click at [89, 48] on link "Billing settings" at bounding box center [79, 48] width 66 height 12
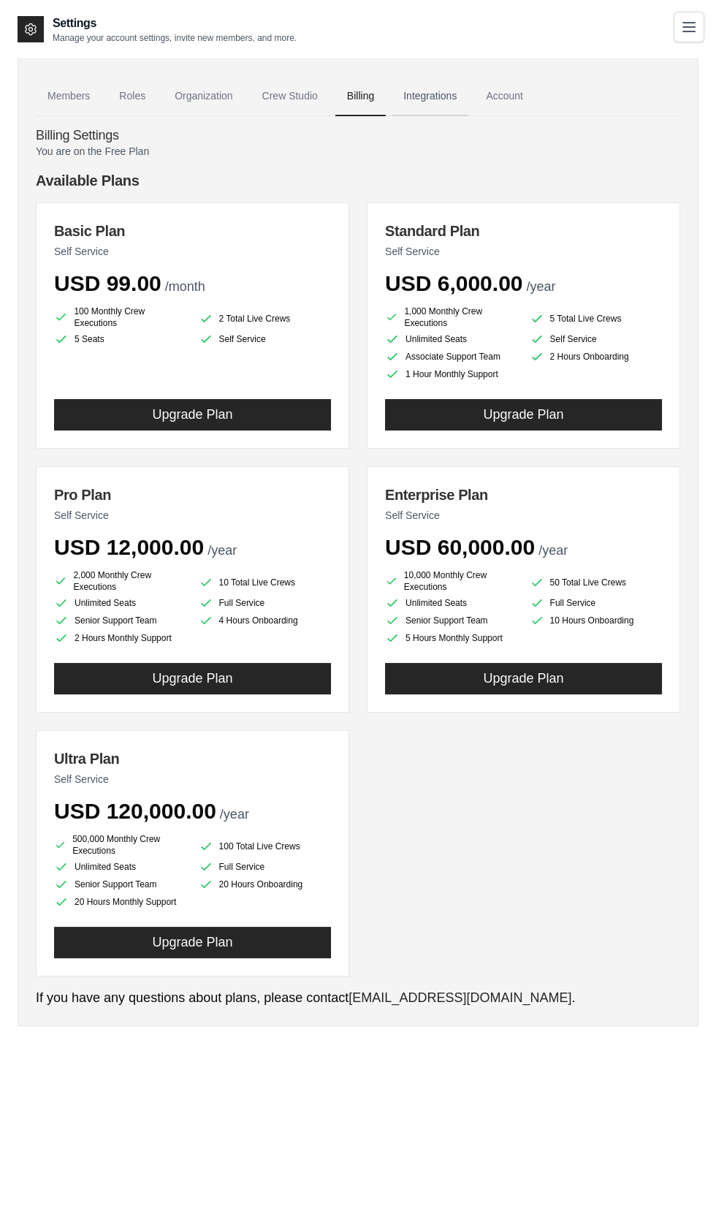
click at [442, 99] on link "Integrations" at bounding box center [430, 96] width 77 height 39
click at [523, 99] on link "Account" at bounding box center [504, 96] width 61 height 39
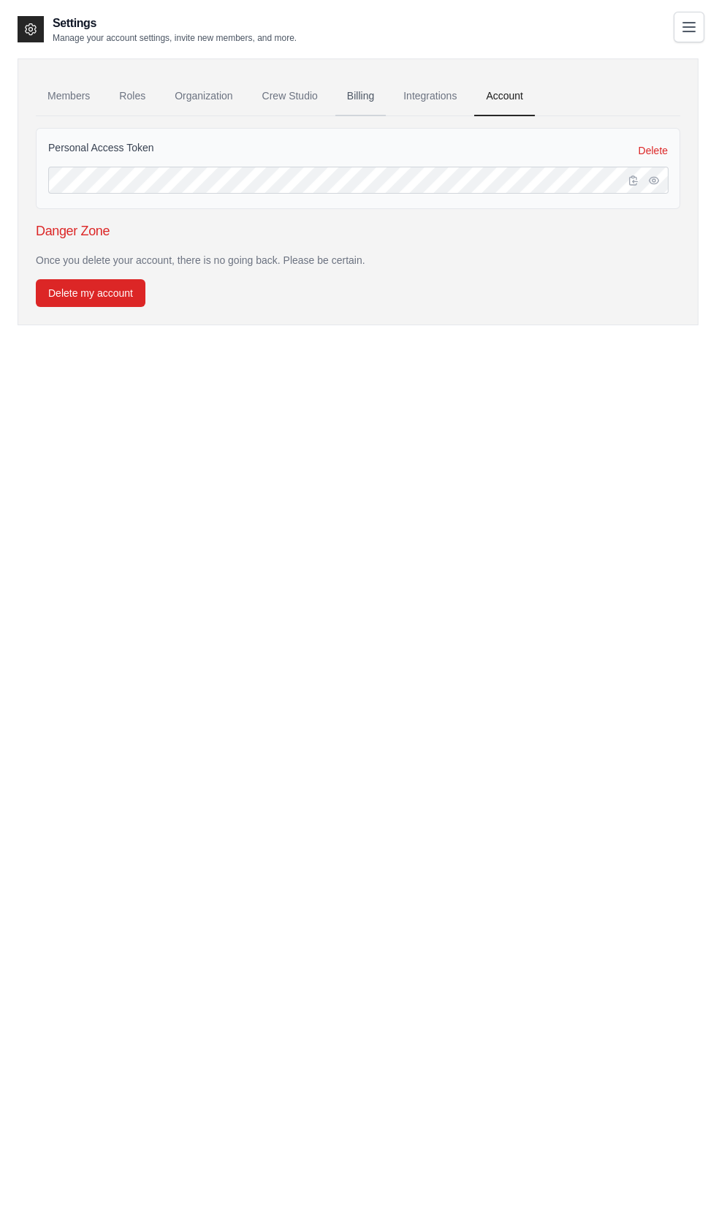
click at [365, 101] on link "Billing" at bounding box center [361, 96] width 50 height 39
click at [291, 91] on link "Crew Studio" at bounding box center [290, 96] width 79 height 39
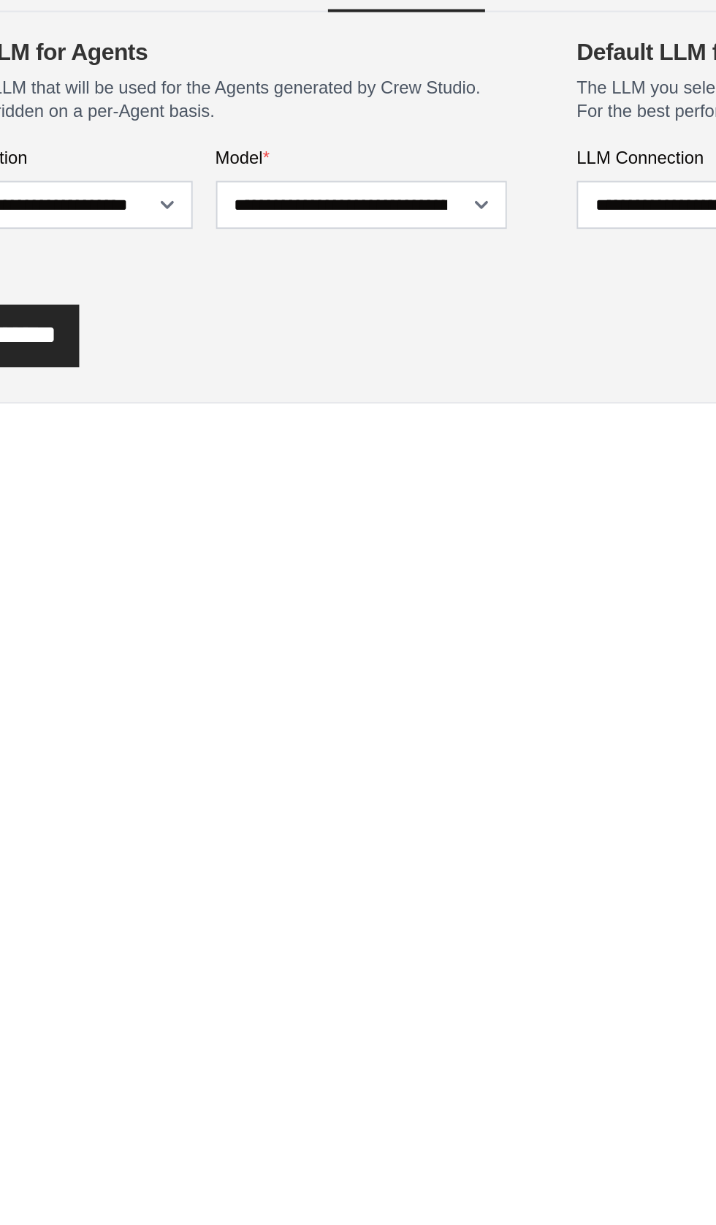
scroll to position [3, 0]
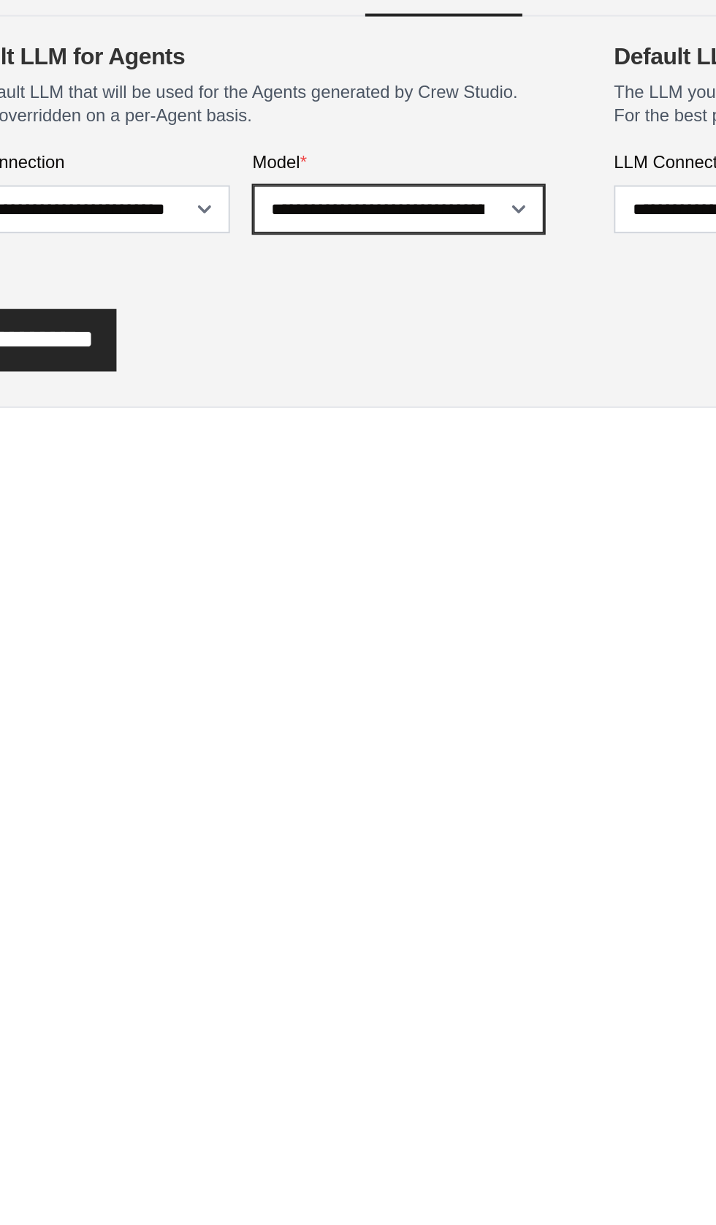
click at [316, 216] on select "**********" at bounding box center [267, 210] width 147 height 24
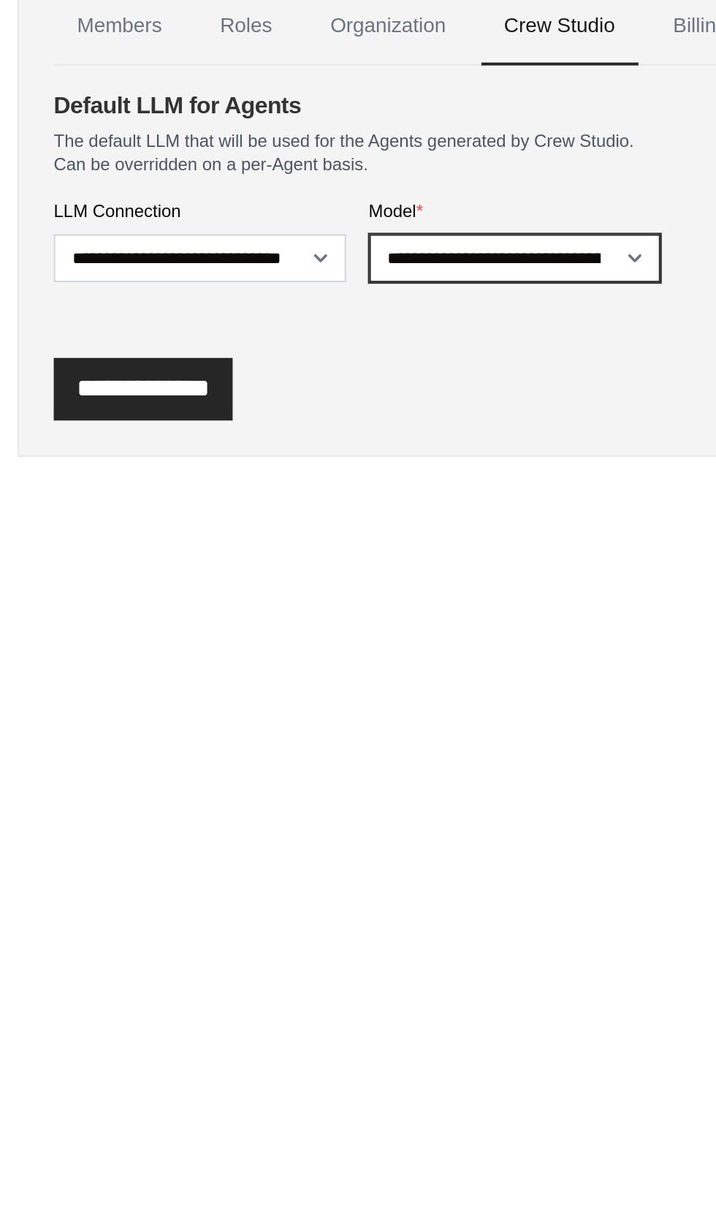
scroll to position [5, 0]
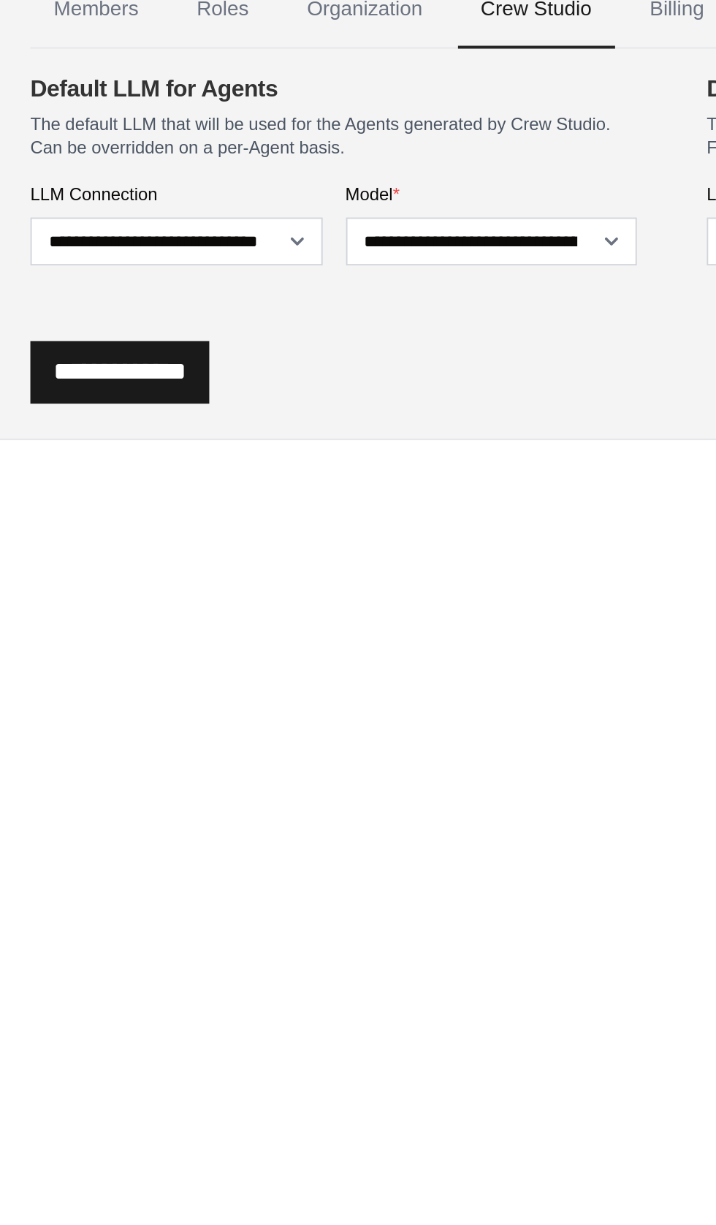
click at [85, 277] on input "**********" at bounding box center [81, 273] width 90 height 31
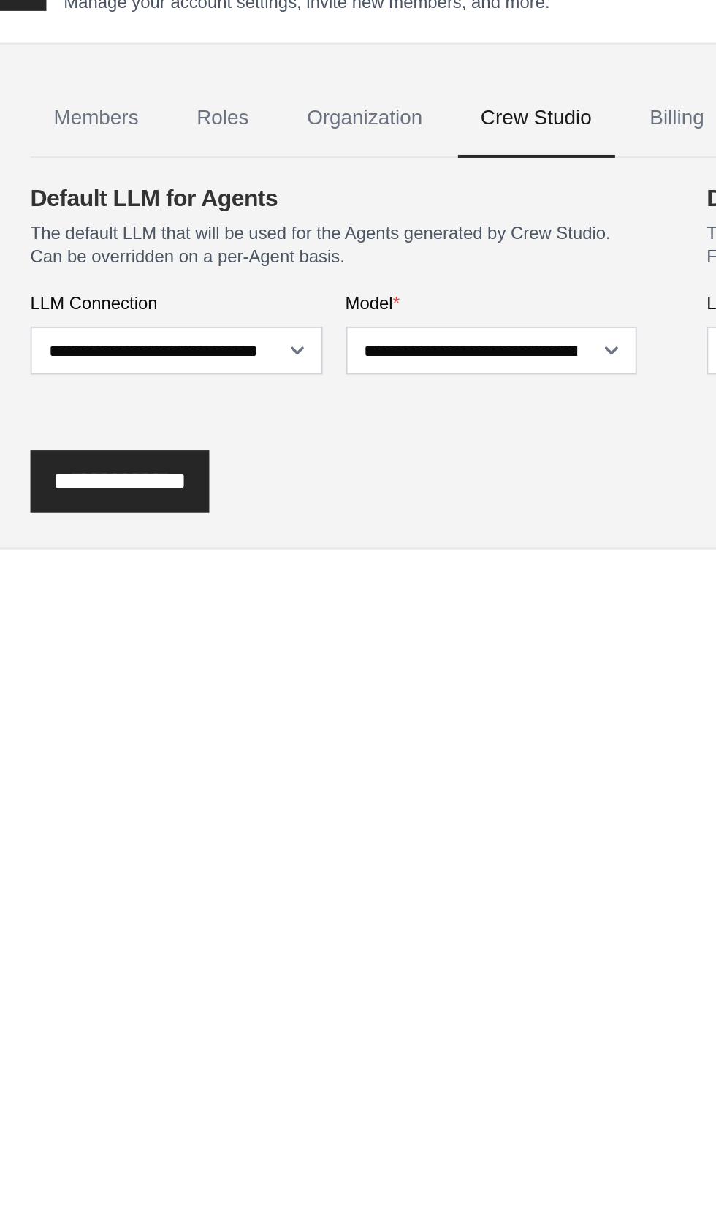
click at [205, 91] on p "Manage your account settings, invite new members, and more." at bounding box center [175, 88] width 244 height 12
click at [216, 140] on link "Organization" at bounding box center [203, 145] width 81 height 39
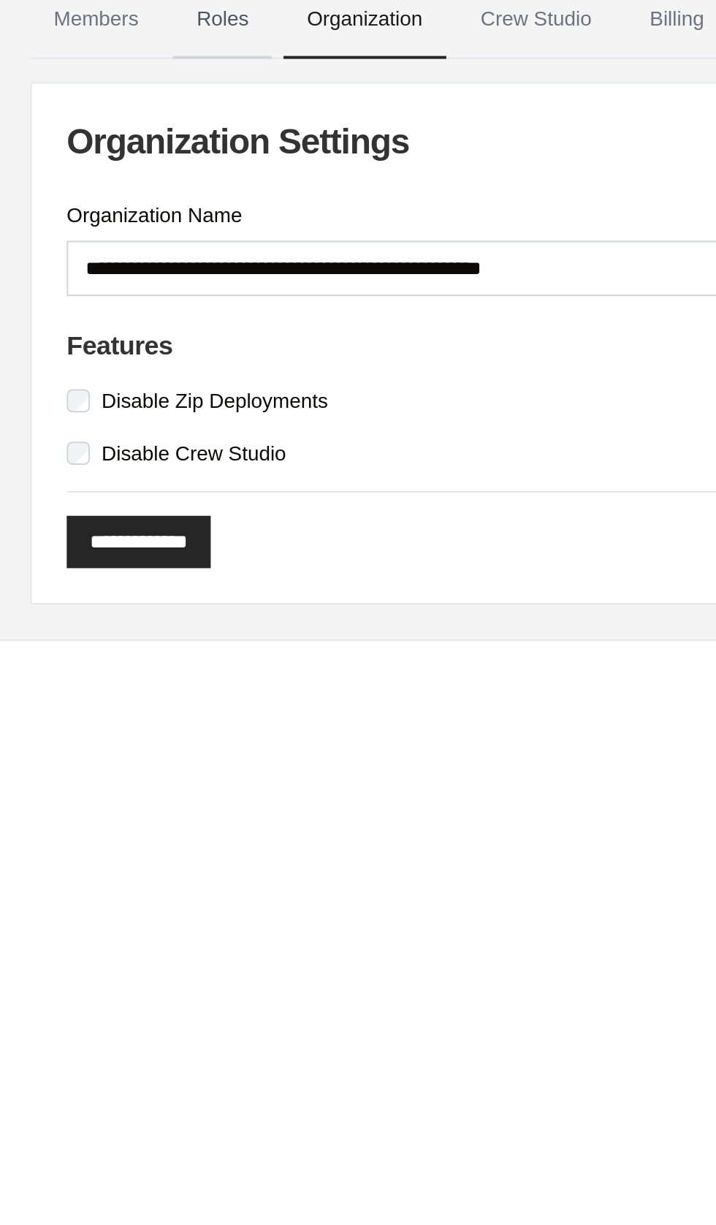
click at [132, 99] on link "Roles" at bounding box center [132, 96] width 50 height 39
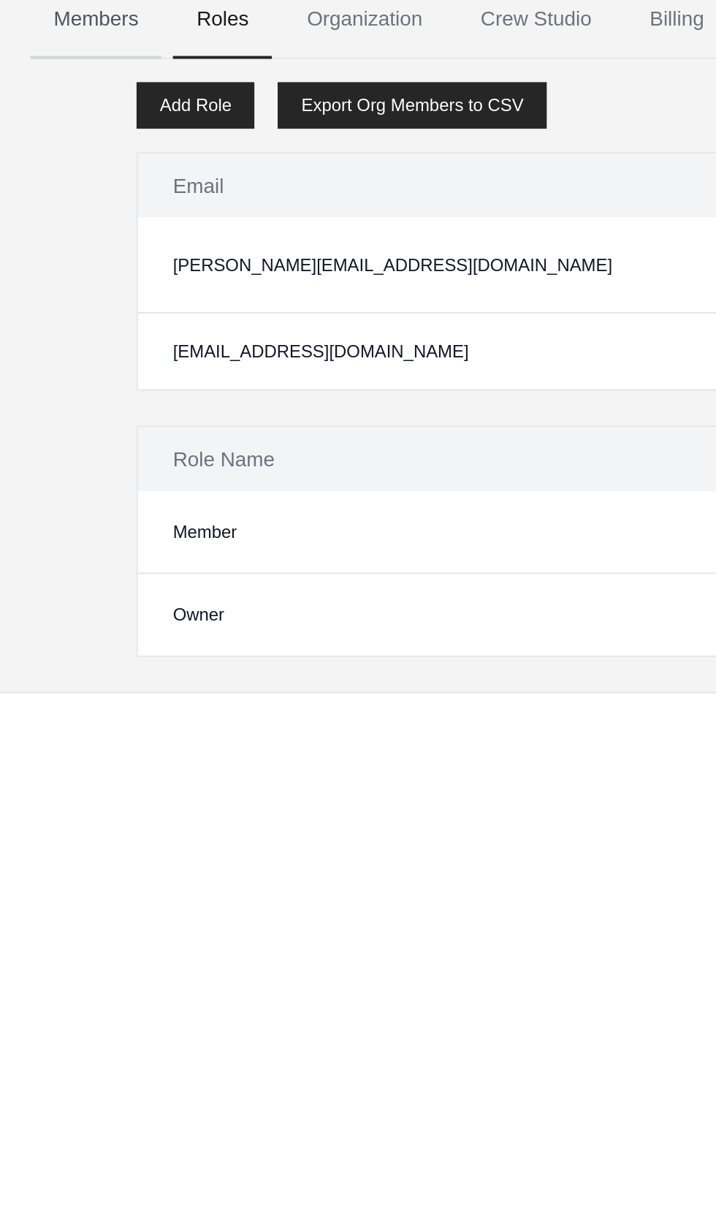
click at [67, 94] on link "Members" at bounding box center [69, 96] width 66 height 39
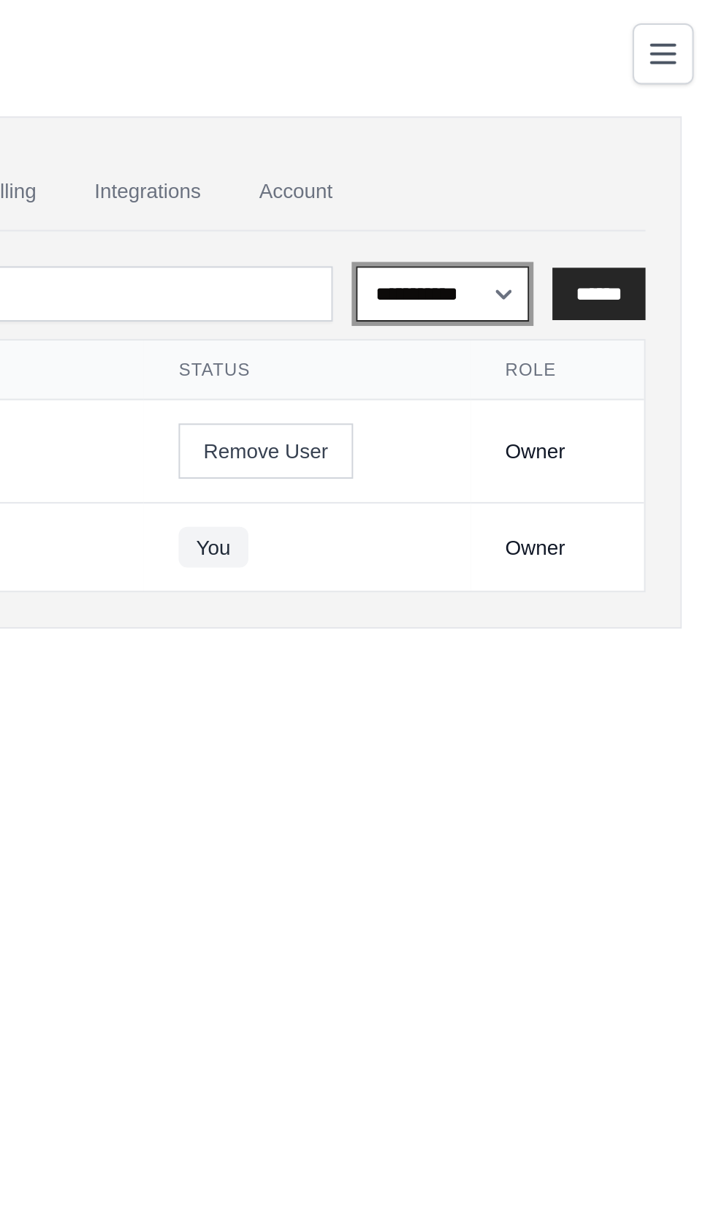
click at [589, 143] on select "**********" at bounding box center [578, 147] width 87 height 27
click at [681, 31] on icon "Toggle navigation" at bounding box center [690, 27] width 18 height 18
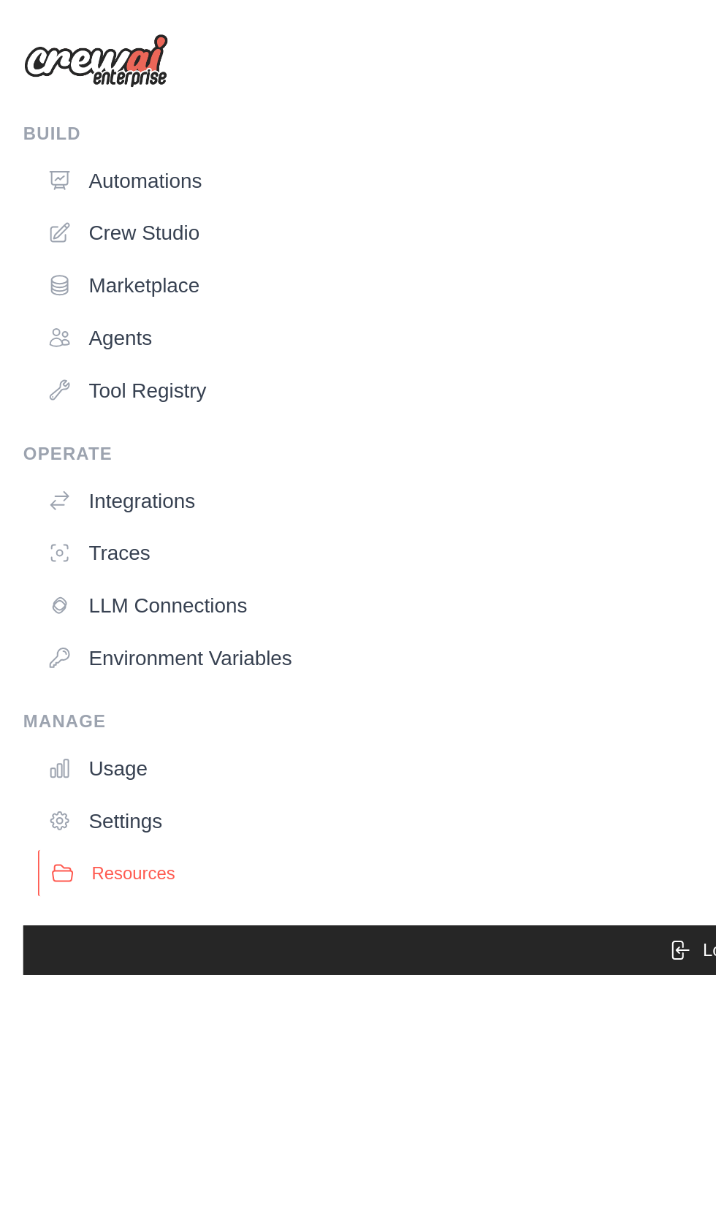
click at [66, 439] on span "Resources" at bounding box center [67, 439] width 42 height 12
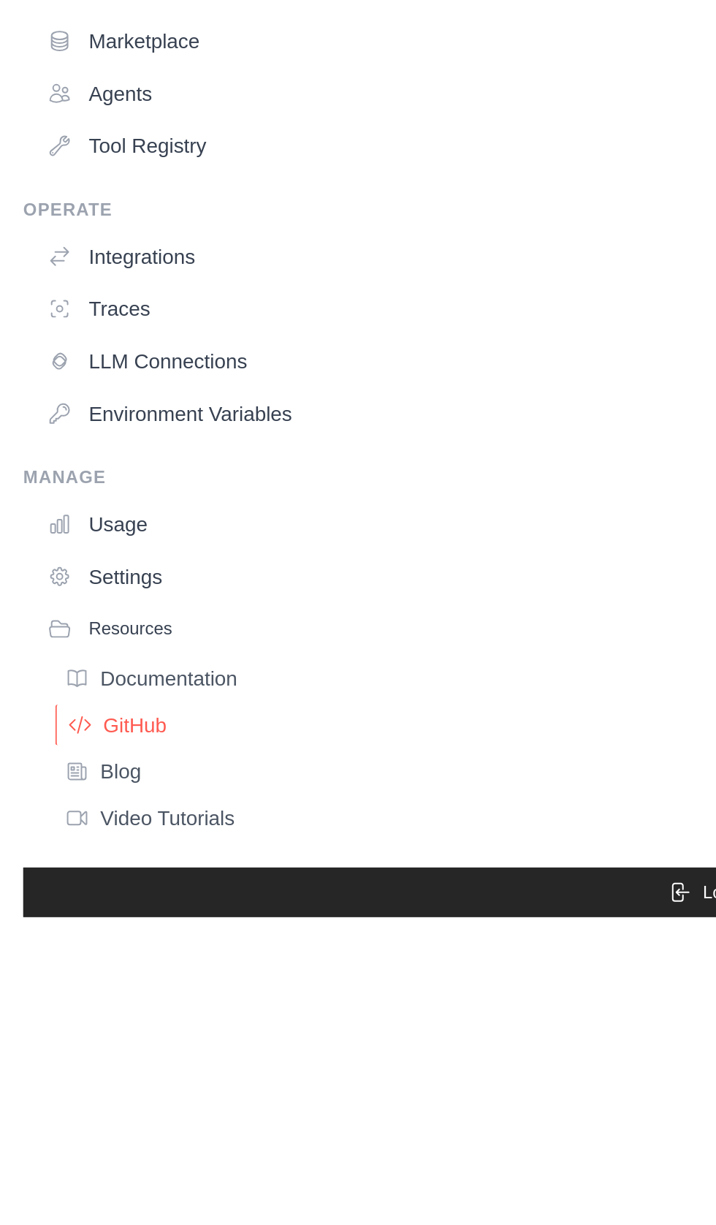
click at [69, 486] on span "GitHub" at bounding box center [68, 487] width 32 height 12
